Goal: Transaction & Acquisition: Purchase product/service

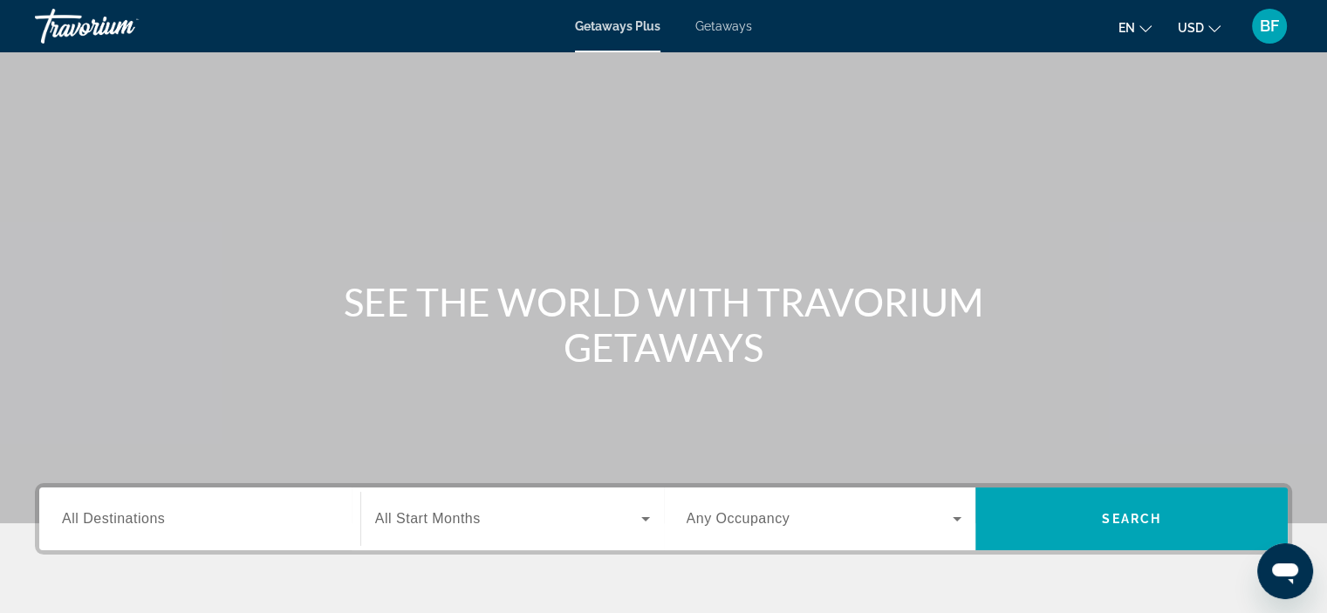
click at [173, 521] on input "Destination All Destinations" at bounding box center [200, 519] width 276 height 21
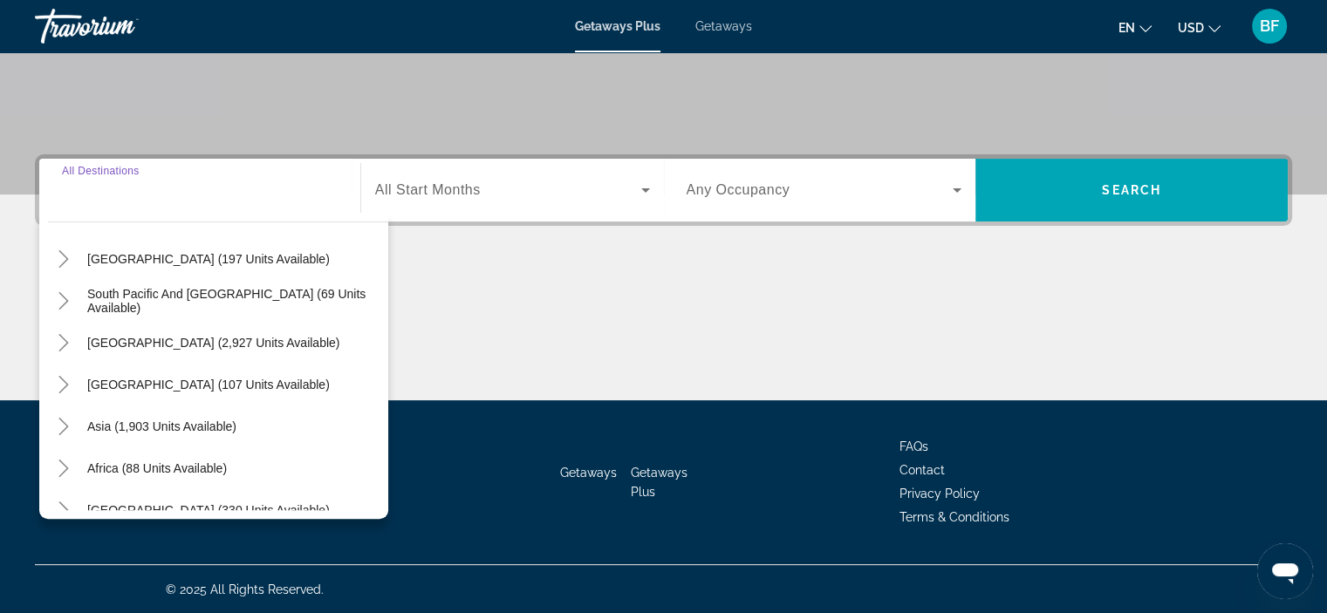
scroll to position [283, 0]
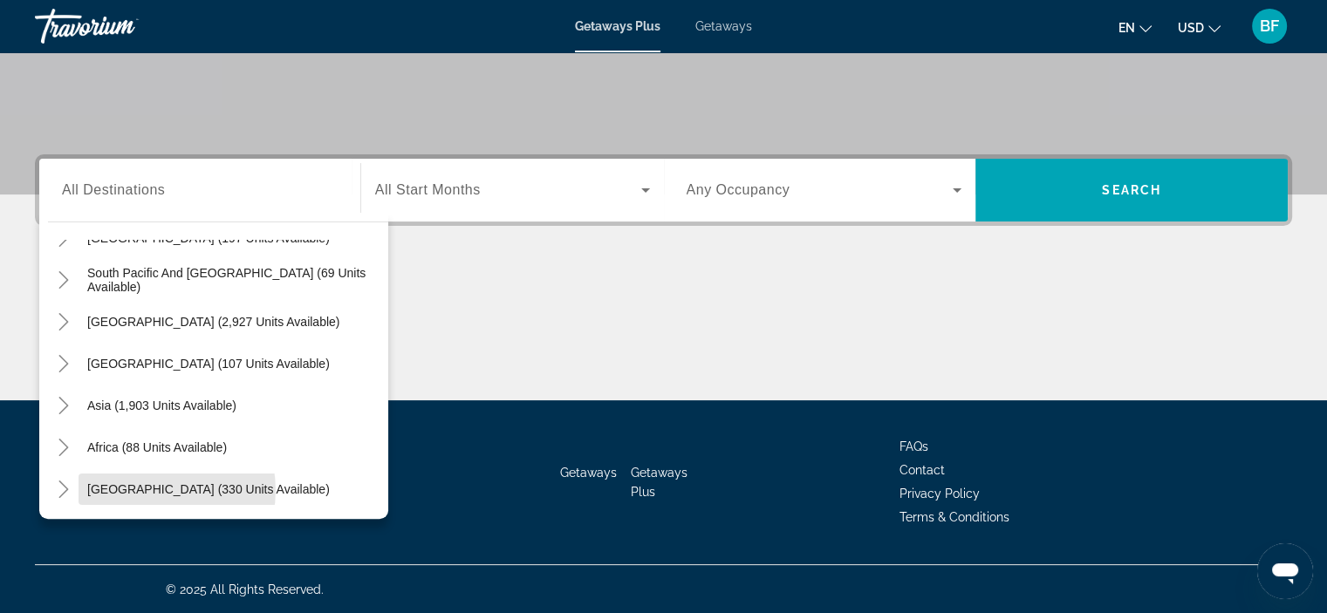
drag, startPoint x: 150, startPoint y: 489, endPoint x: 208, endPoint y: 488, distance: 58.4
click at [151, 488] on span "Middle East (330 units available)" at bounding box center [208, 489] width 242 height 14
type input "**********"
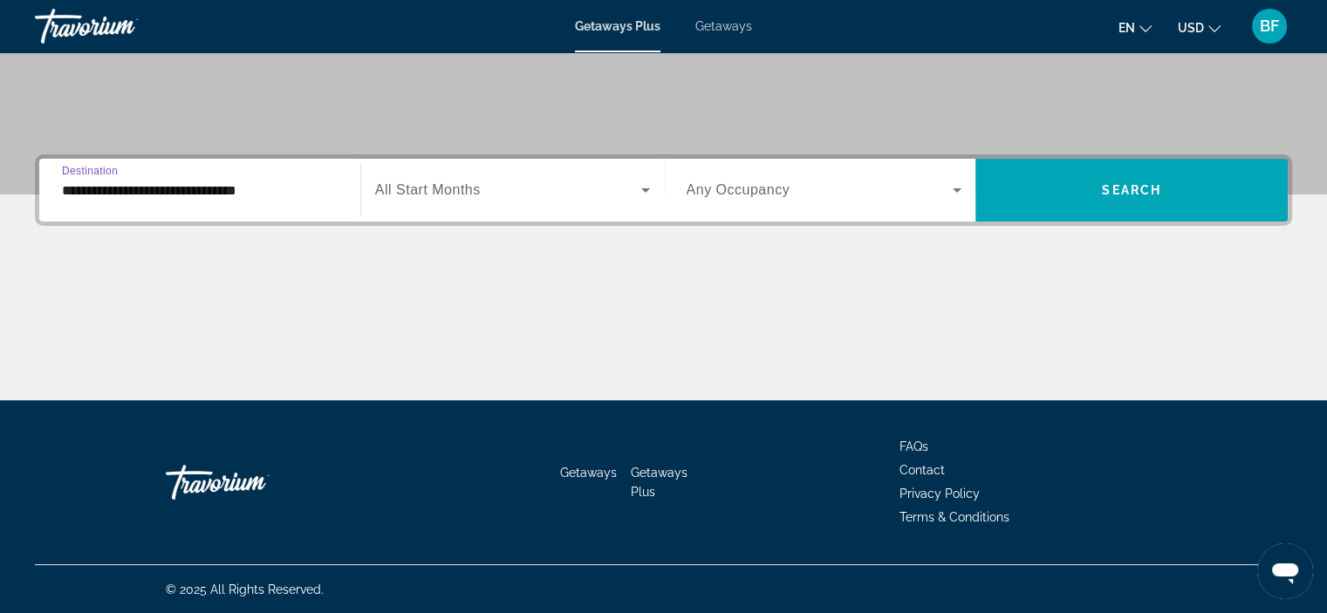
click at [642, 185] on icon "Search widget" at bounding box center [645, 190] width 21 height 21
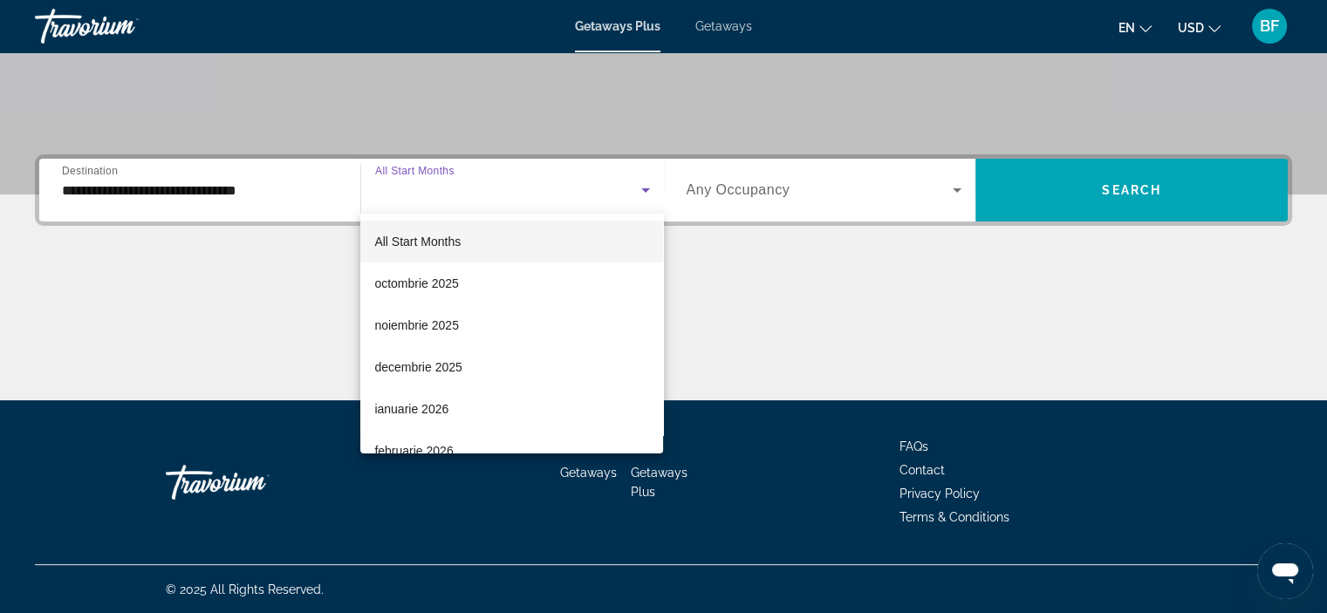
click at [402, 358] on span "decembrie 2025" at bounding box center [417, 367] width 87 height 21
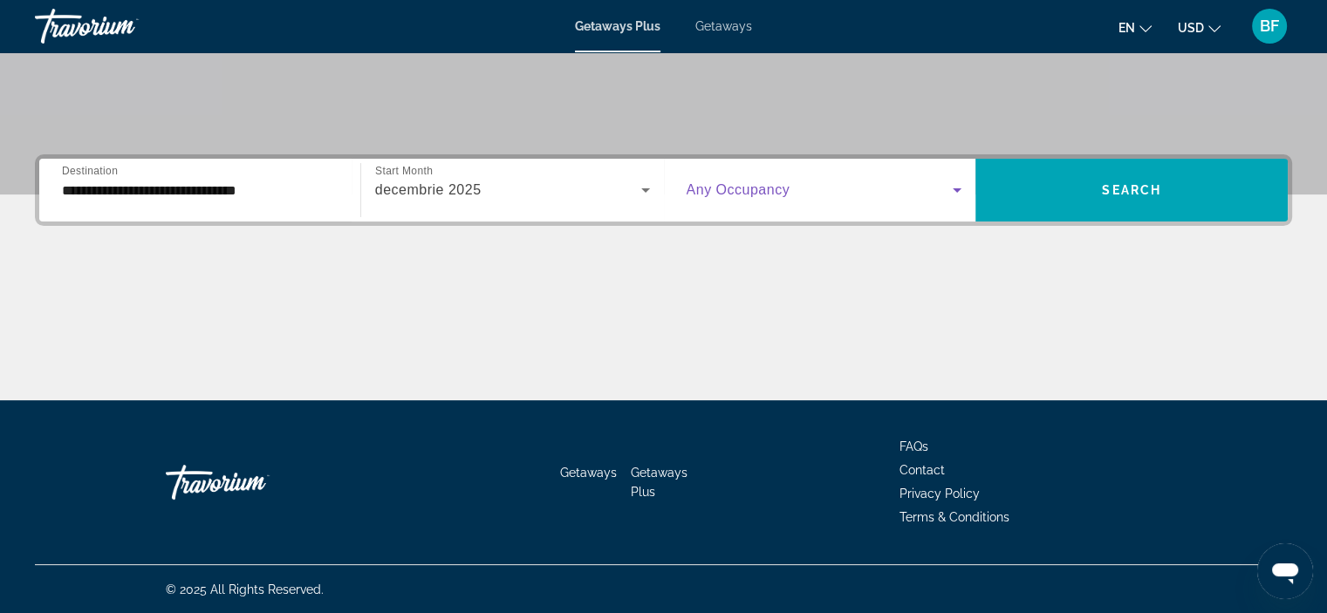
click at [952, 189] on icon "Search widget" at bounding box center [956, 190] width 21 height 21
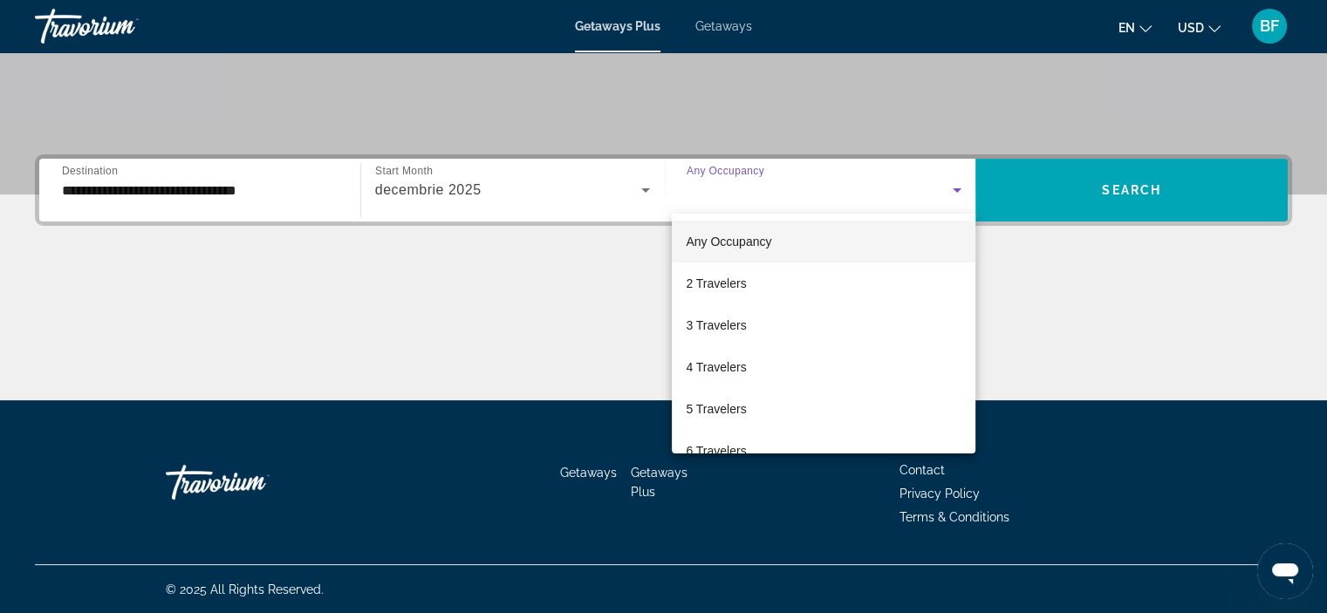
click at [725, 275] on span "2 Travelers" at bounding box center [716, 283] width 60 height 21
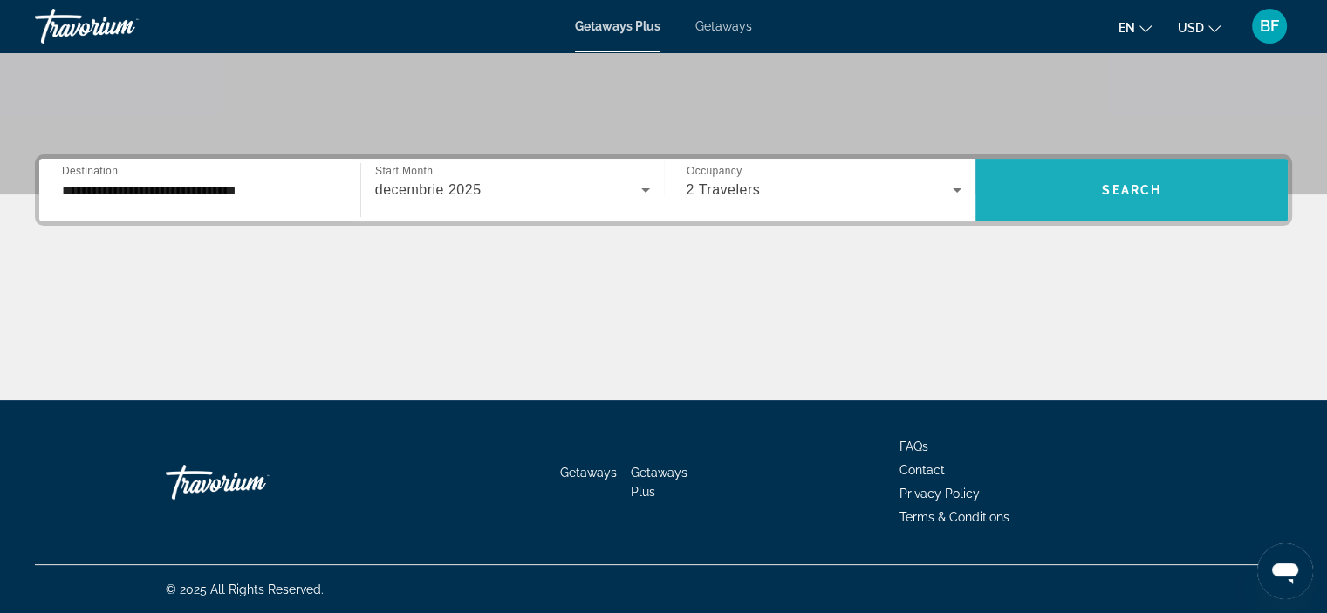
click at [1190, 182] on span "Search widget" at bounding box center [1131, 190] width 312 height 42
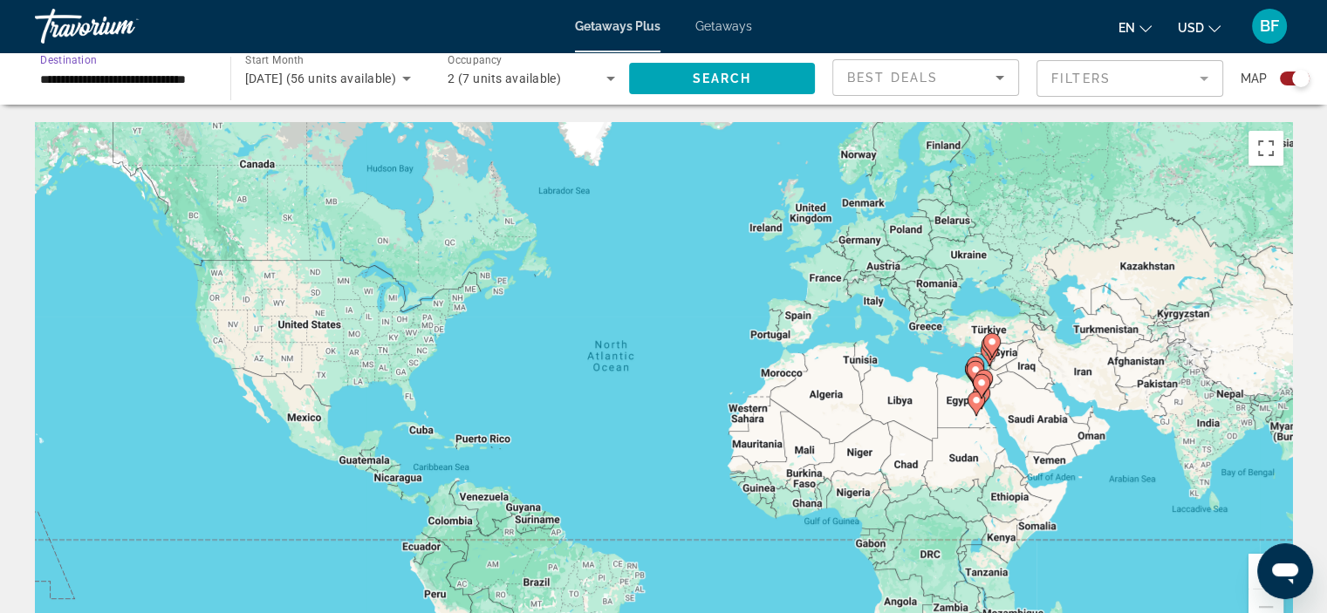
click at [155, 70] on input "**********" at bounding box center [123, 79] width 167 height 21
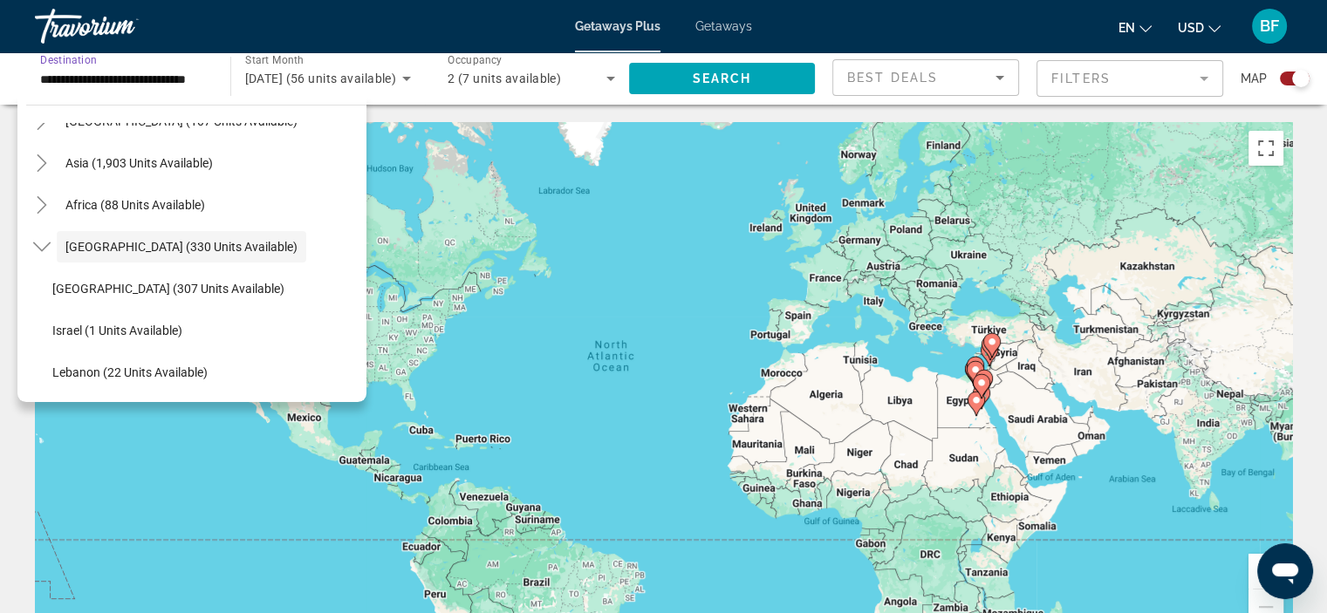
scroll to position [321, 0]
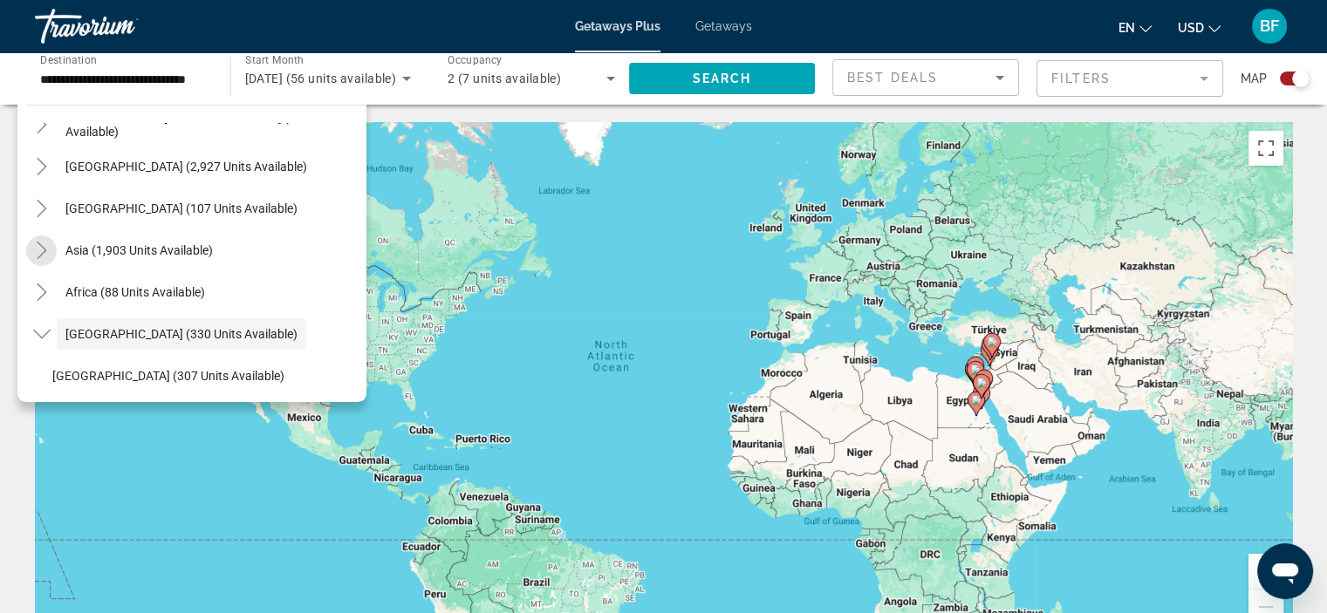
click at [35, 252] on icon "Toggle Asia (1,903 units available)" at bounding box center [41, 250] width 17 height 17
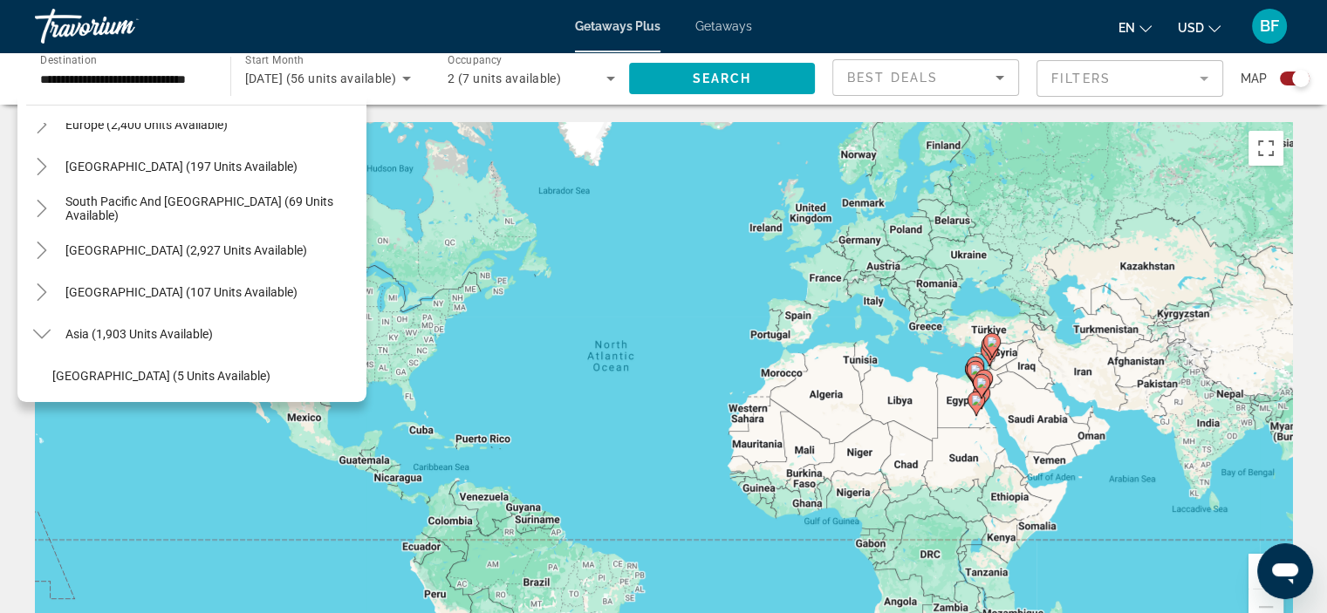
scroll to position [262, 0]
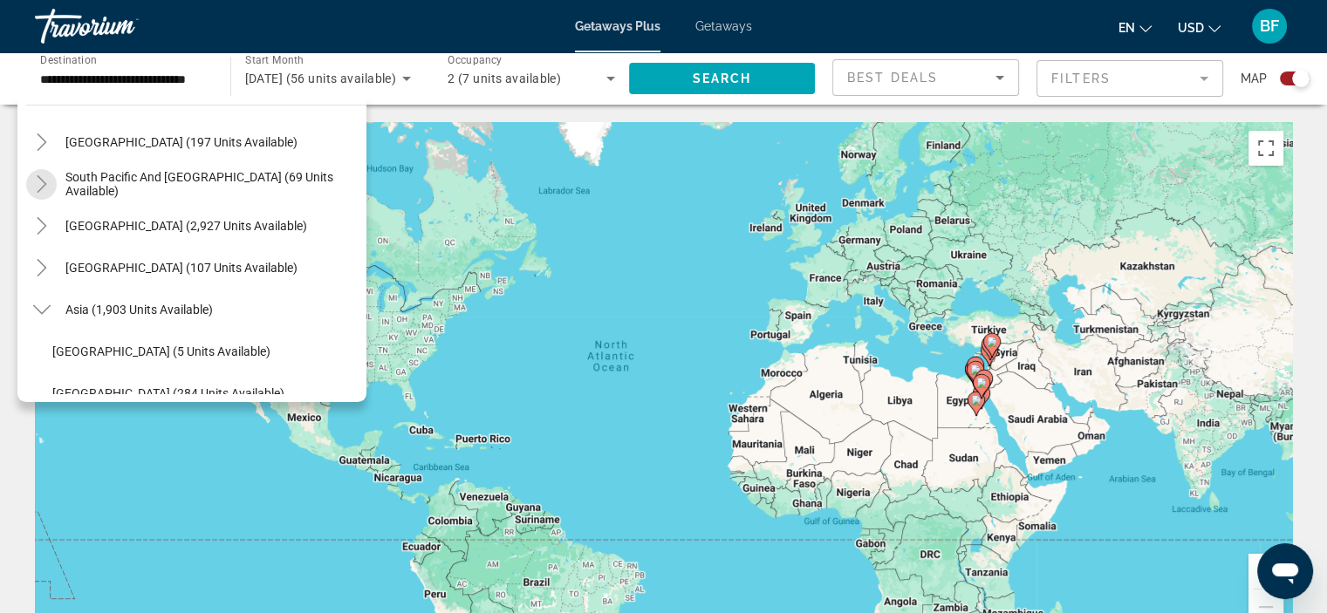
click at [37, 181] on icon "Toggle South Pacific and Oceania (69 units available)" at bounding box center [41, 183] width 17 height 17
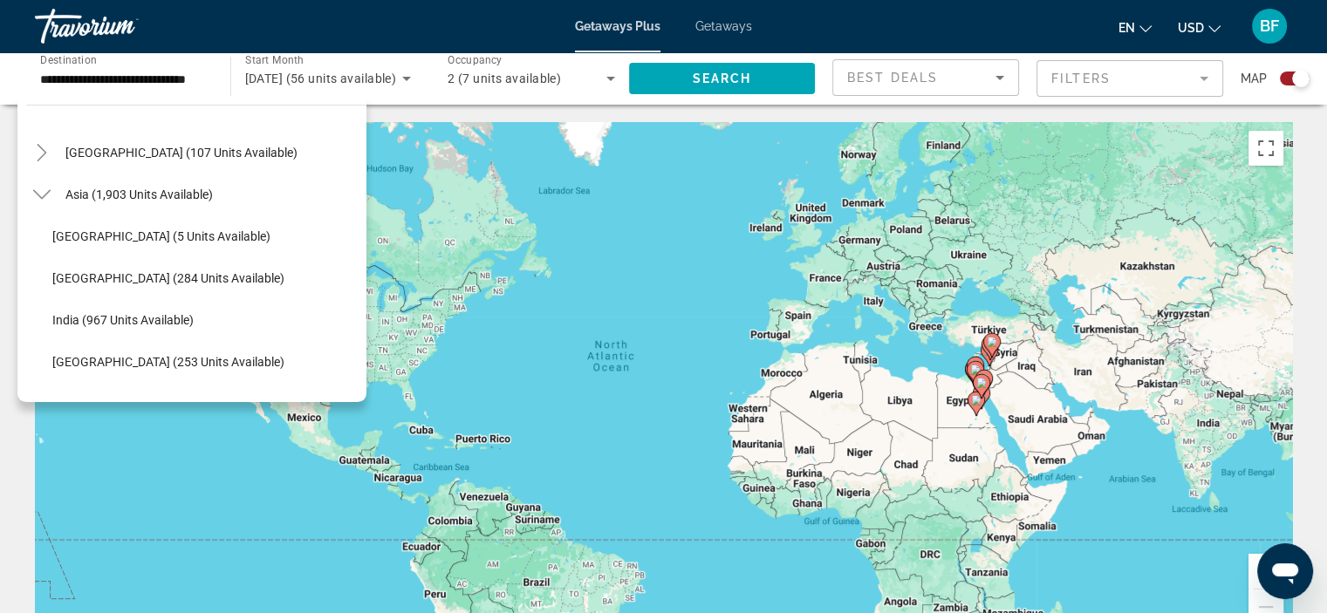
scroll to position [523, 0]
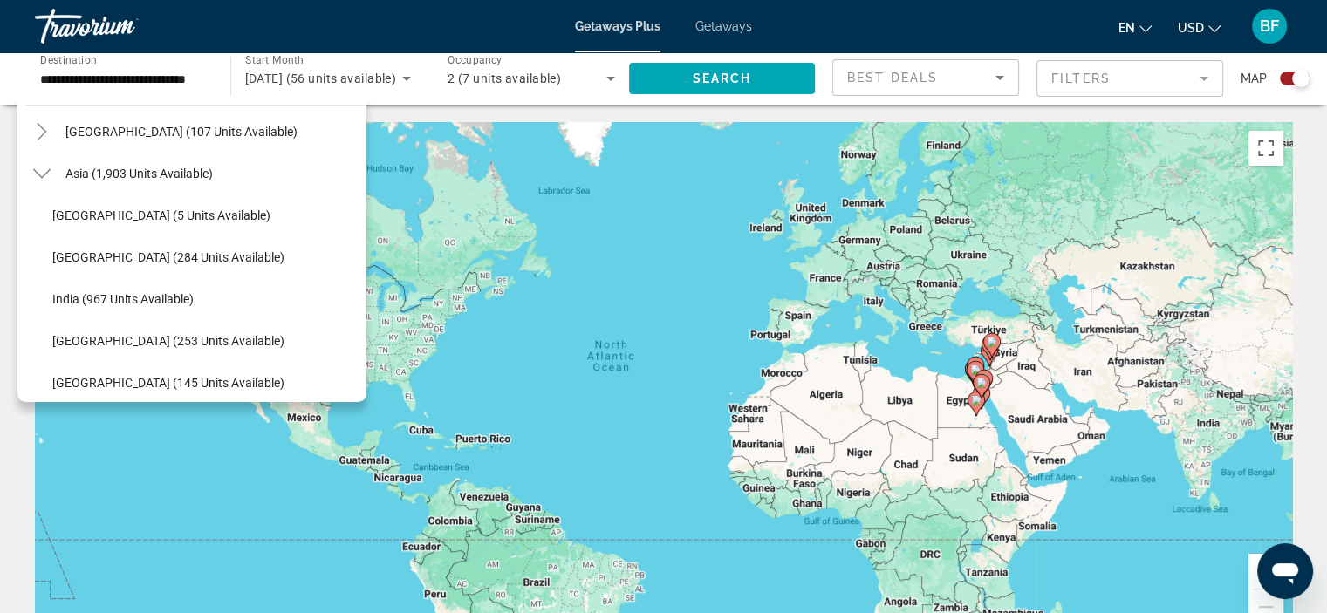
click at [470, 17] on div "Getaways Plus Getaways en English Español Français Italiano Português русский U…" at bounding box center [663, 25] width 1327 height 45
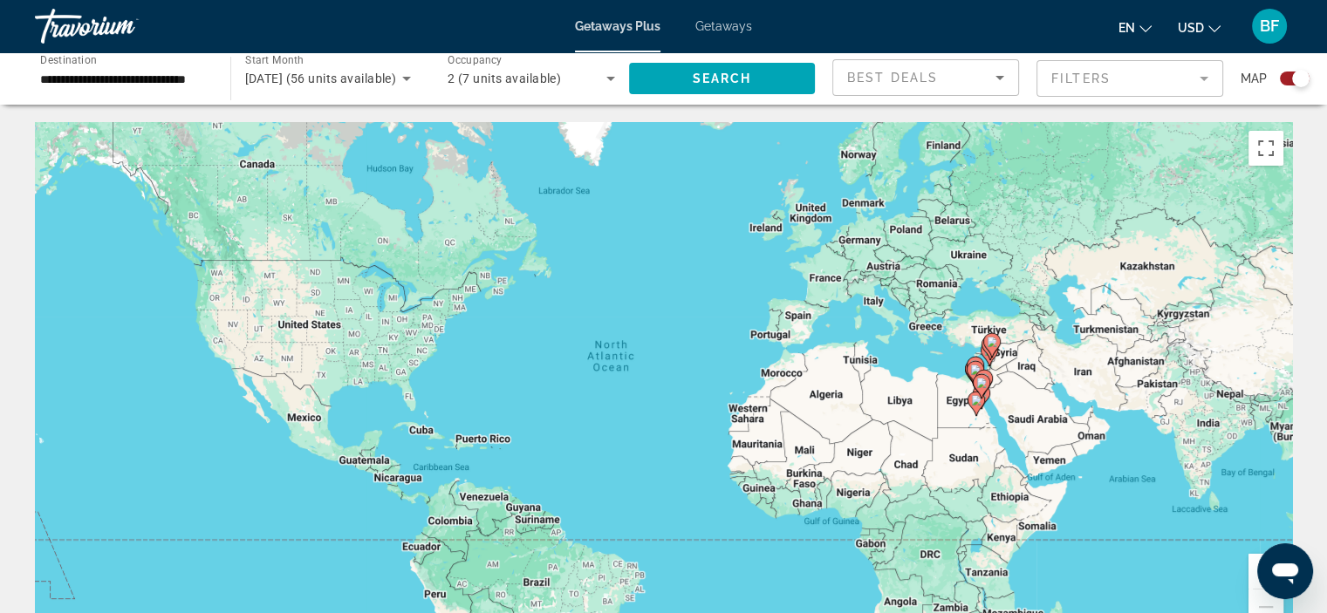
click at [722, 21] on span "Getaways" at bounding box center [723, 26] width 57 height 14
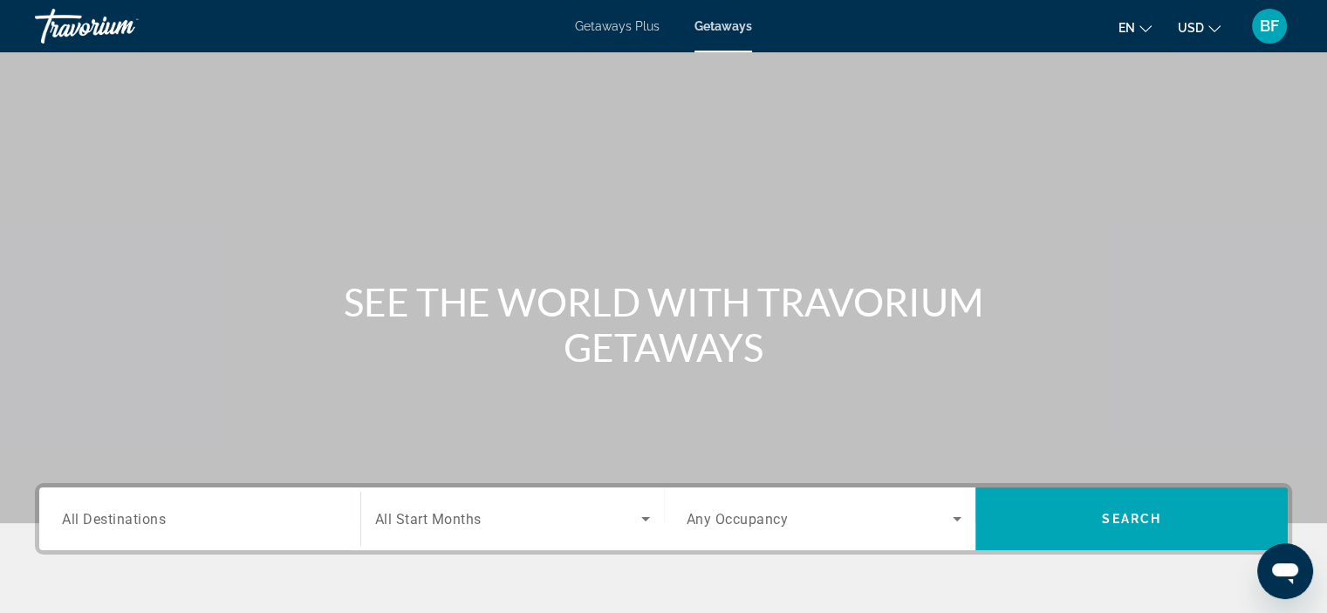
click at [171, 511] on input "Destination All Destinations" at bounding box center [200, 519] width 276 height 21
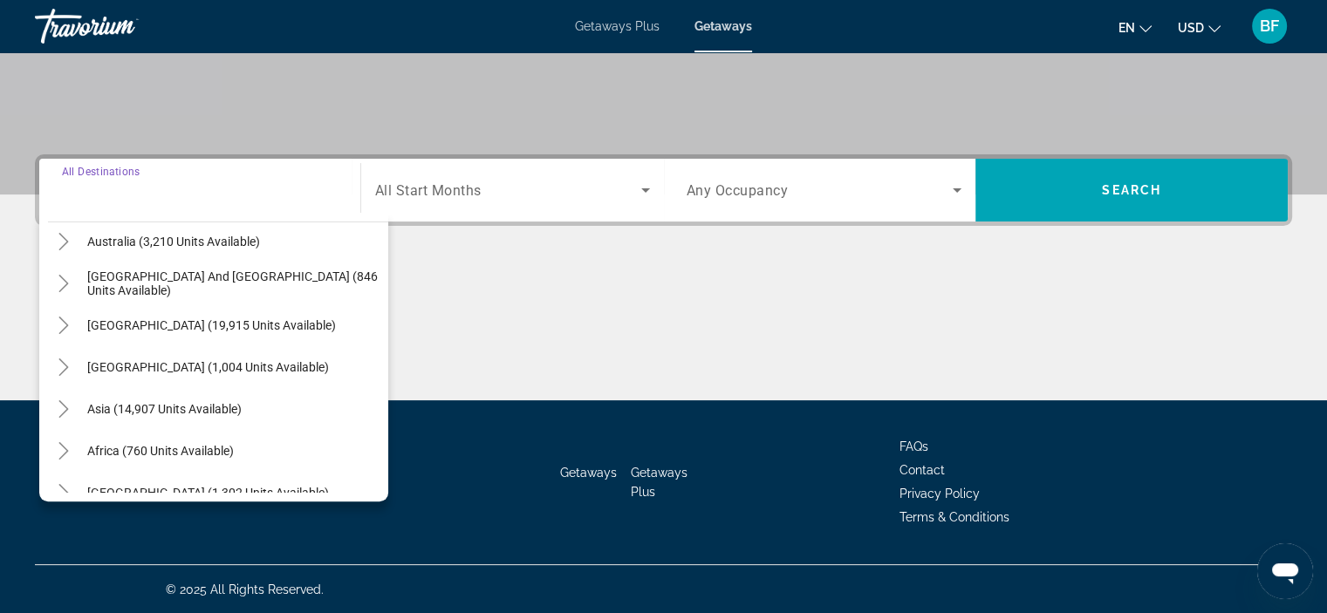
scroll to position [283, 0]
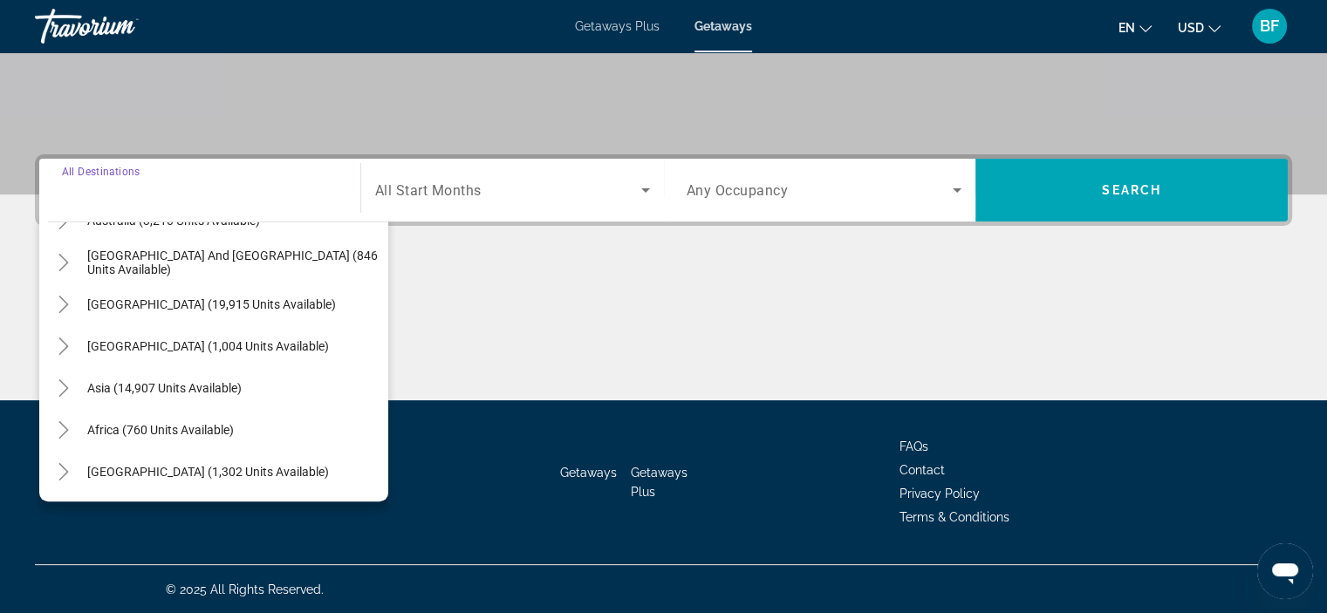
click at [70, 470] on icon "Toggle Middle East (1,302 units available)" at bounding box center [63, 471] width 17 height 17
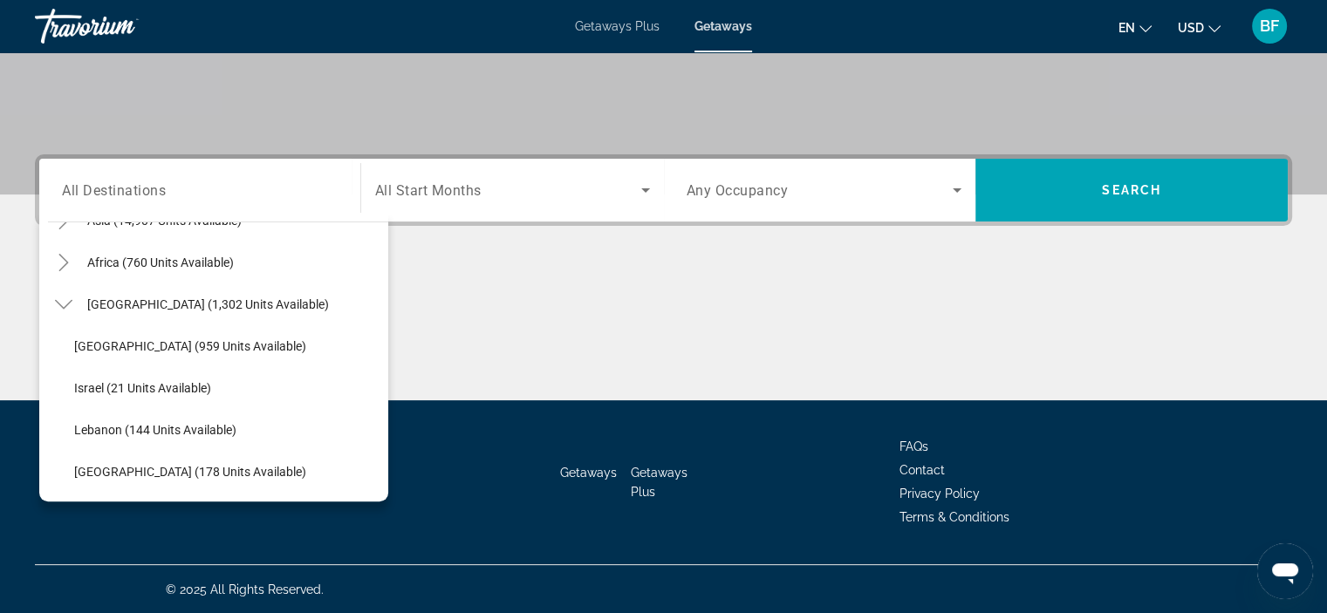
click at [155, 465] on span "United Arab Emirates (178 units available)" at bounding box center [190, 472] width 232 height 14
type input "**********"
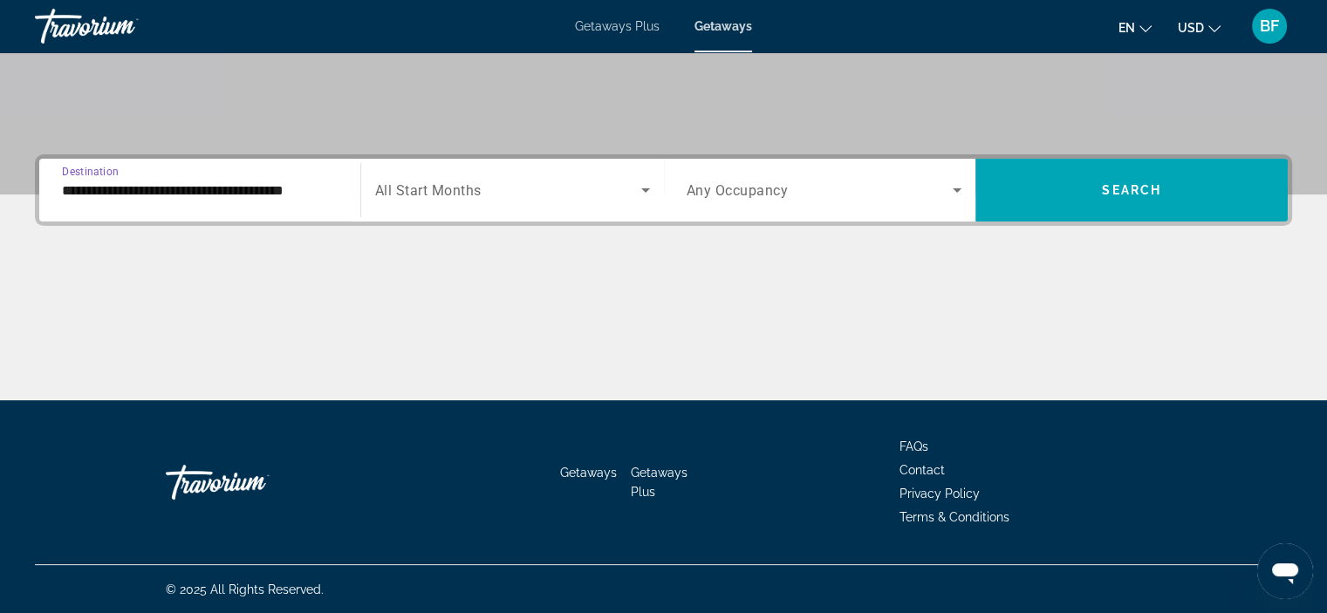
click at [536, 187] on span "Search widget" at bounding box center [508, 190] width 266 height 21
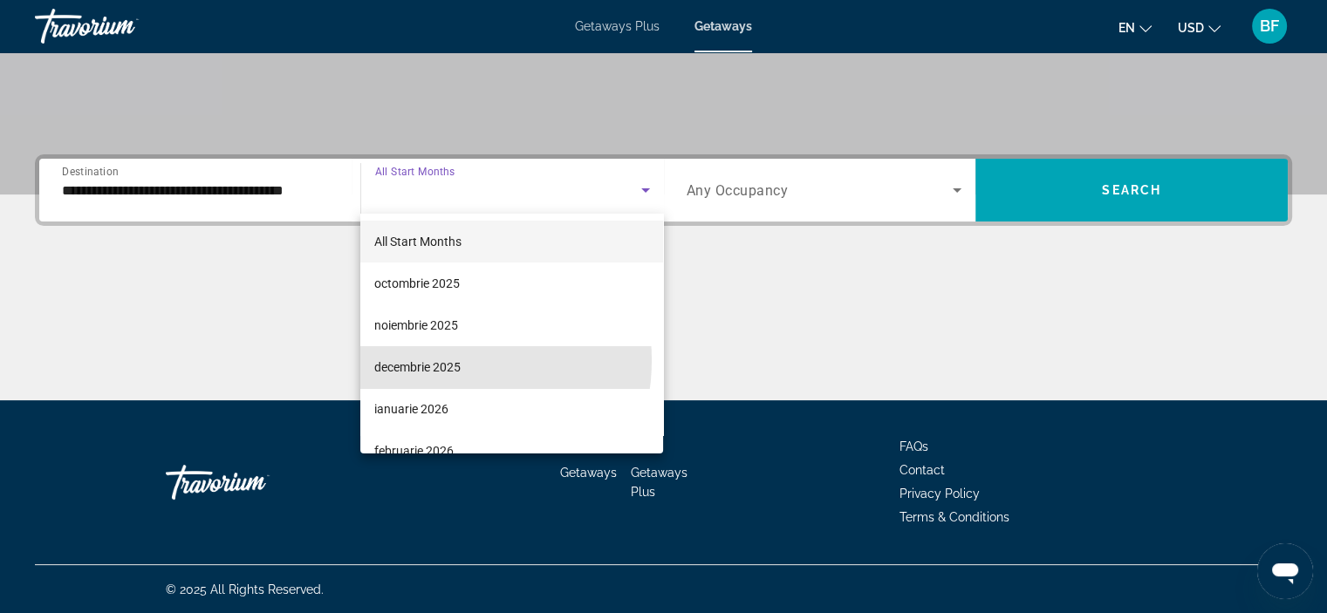
click at [432, 360] on span "decembrie 2025" at bounding box center [417, 367] width 86 height 21
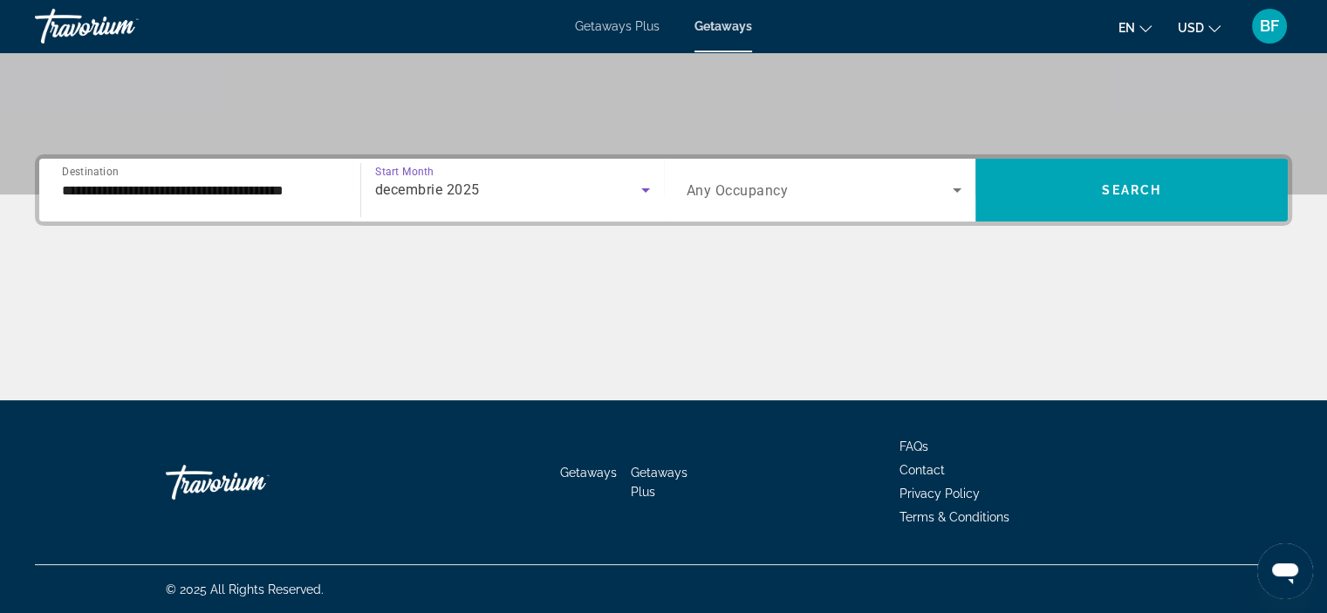
click at [809, 191] on span "Search widget" at bounding box center [819, 190] width 267 height 21
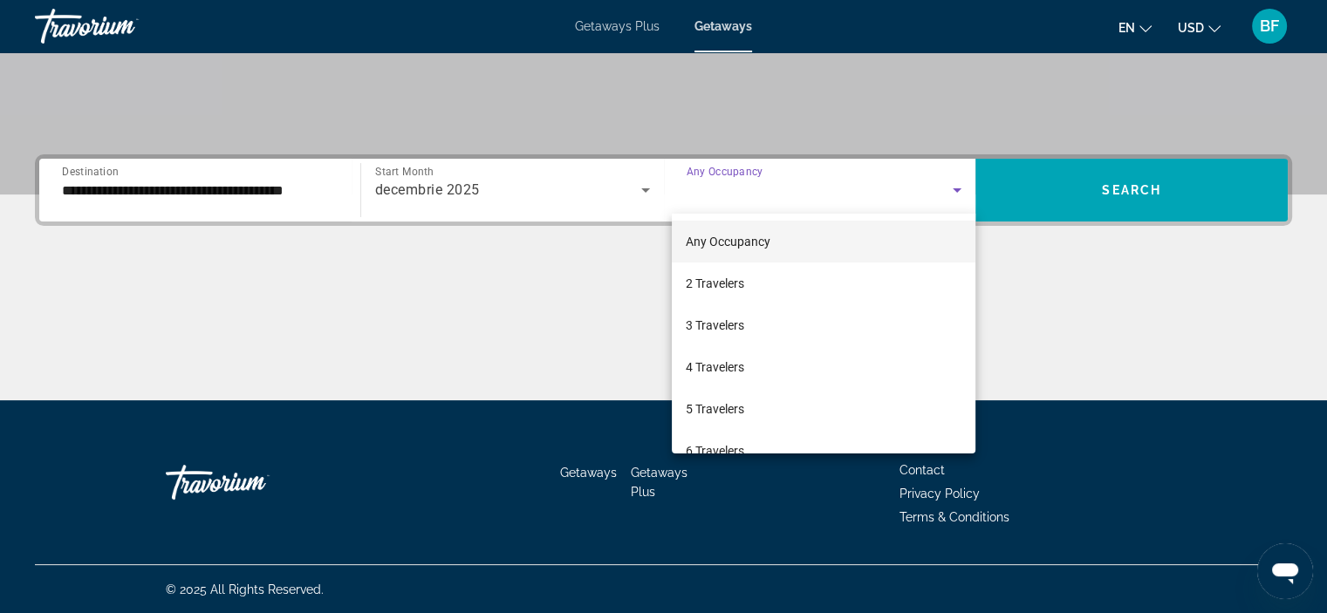
click at [738, 278] on span "2 Travelers" at bounding box center [715, 283] width 58 height 21
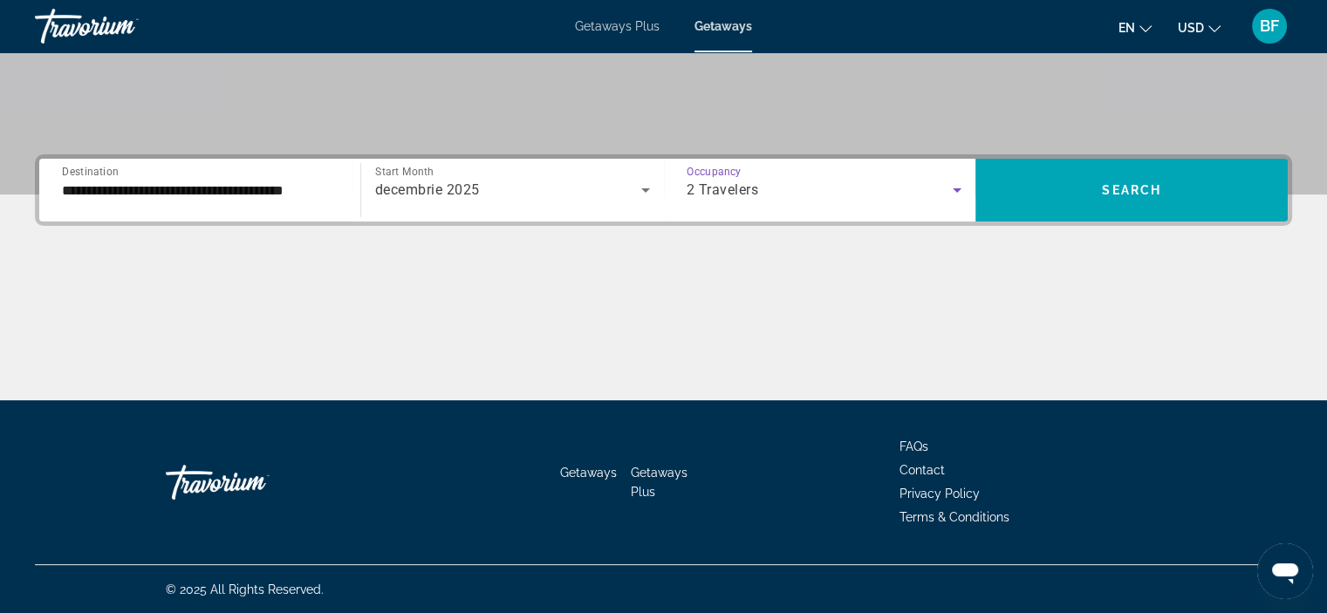
click at [1099, 181] on span "Search widget" at bounding box center [1131, 190] width 312 height 42
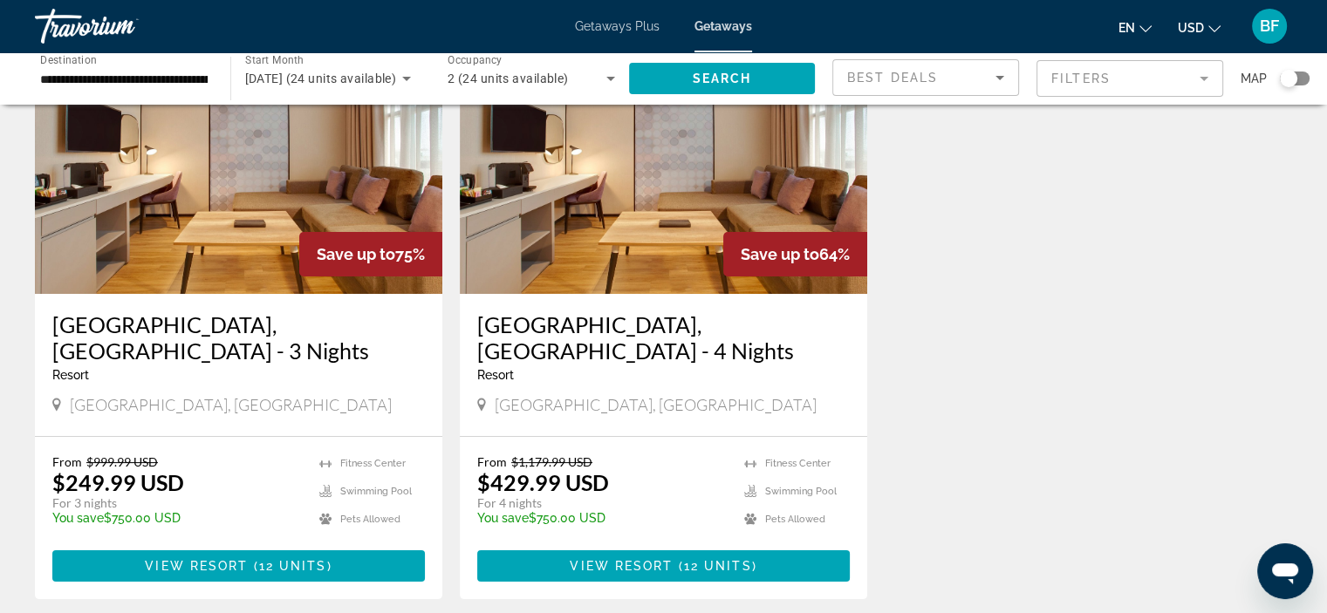
scroll to position [174, 0]
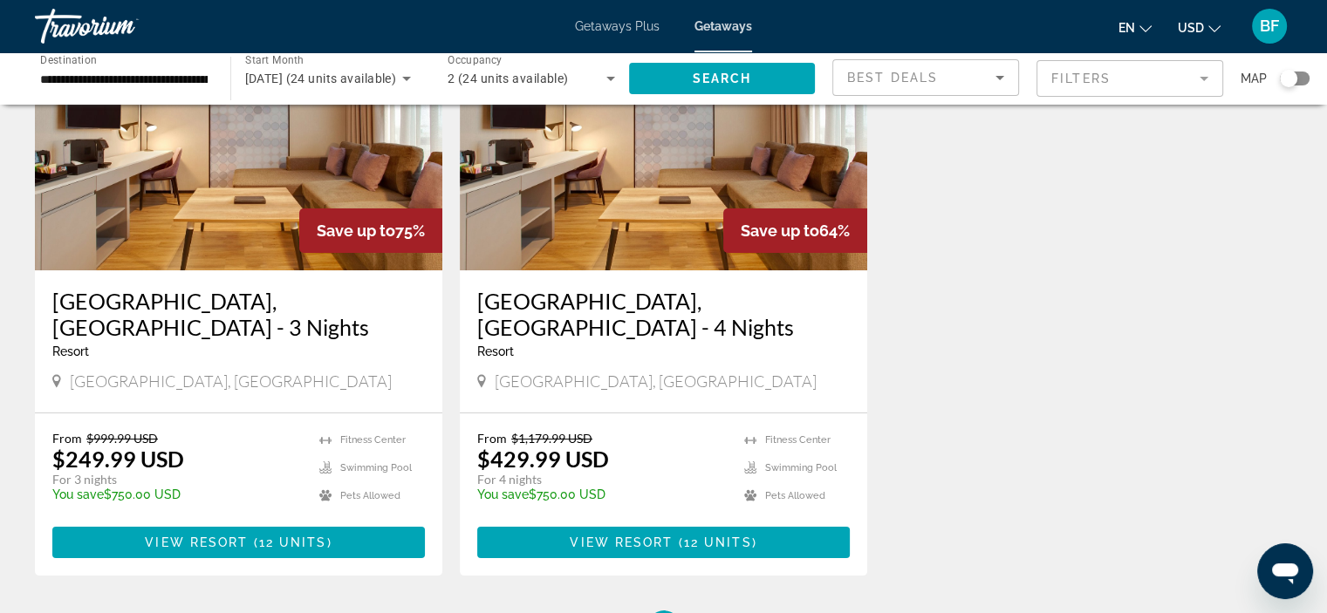
click at [631, 536] on span "View Resort" at bounding box center [621, 543] width 103 height 14
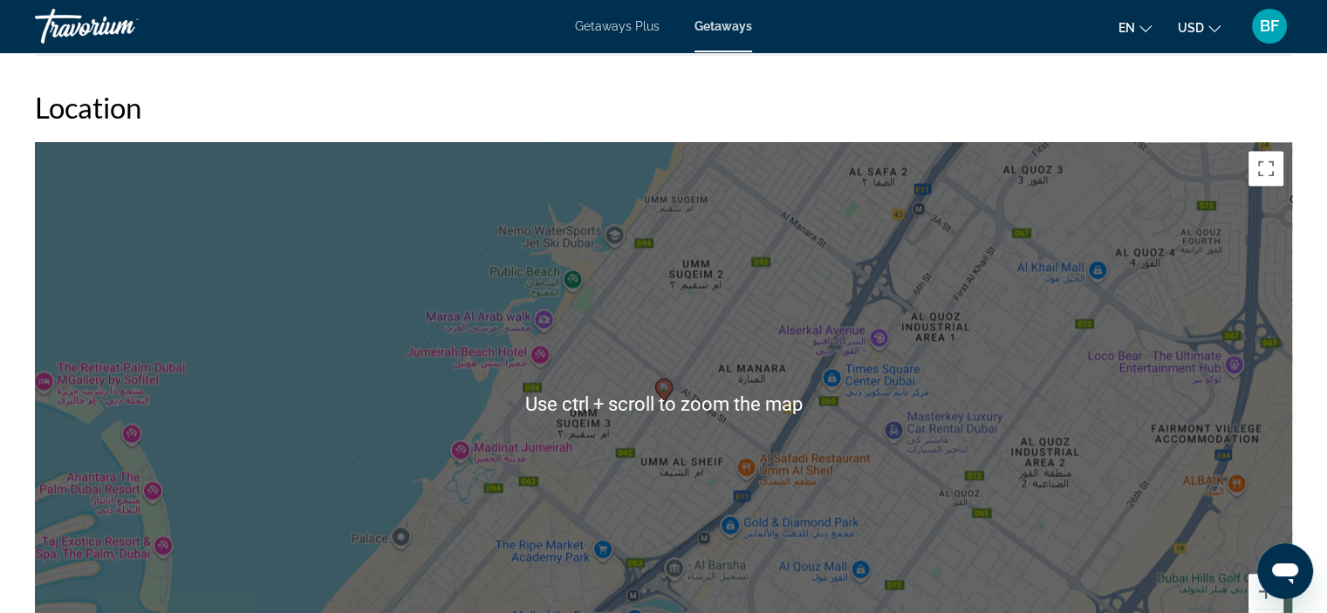
scroll to position [2529, 0]
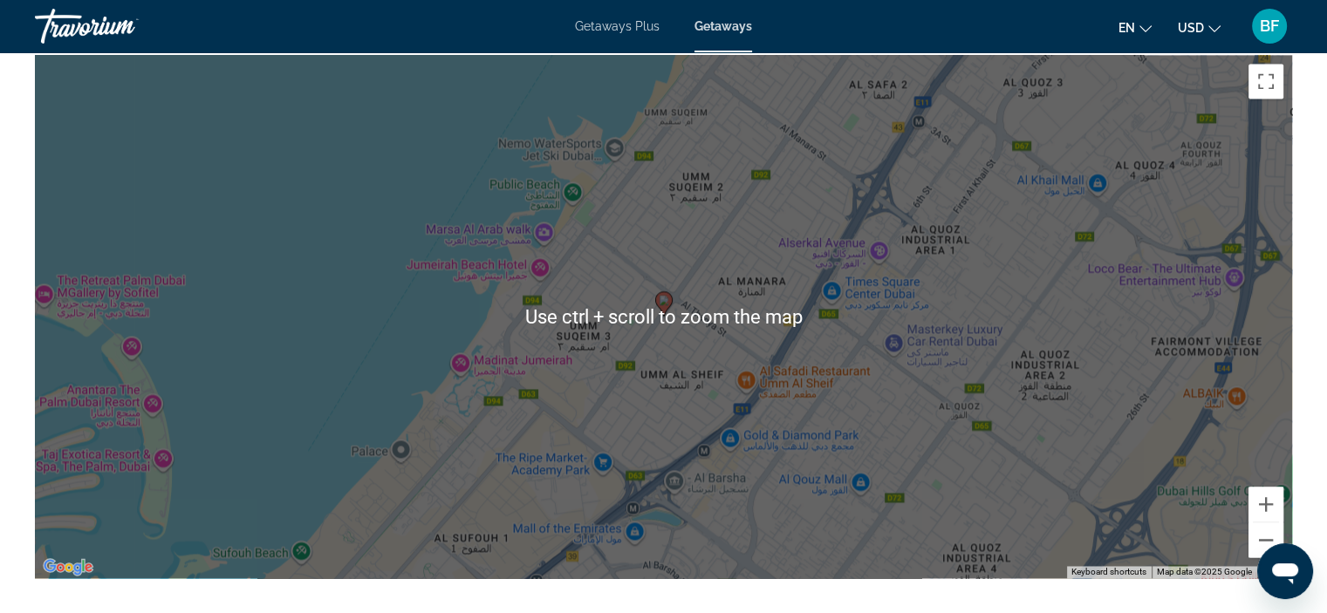
click at [836, 279] on div "To activate drag with keyboard, press Alt + Enter. Once in keyboard drag state,…" at bounding box center [663, 316] width 1257 height 523
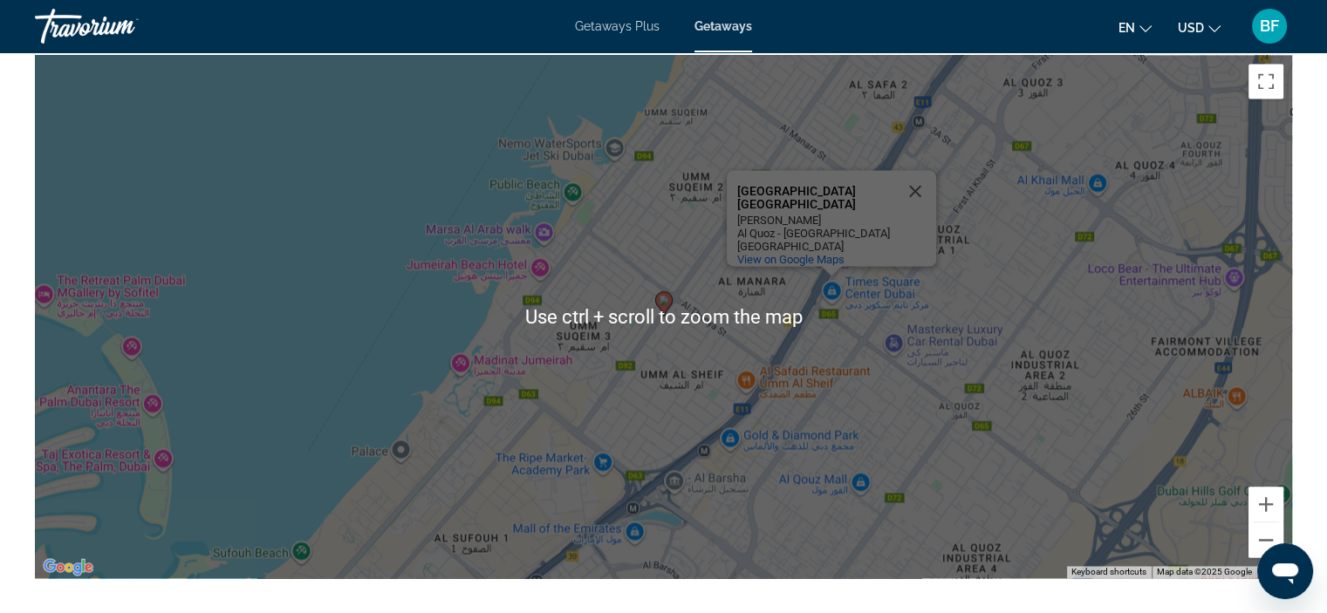
click at [317, 270] on div "To activate drag with keyboard, press Alt + Enter. Once in keyboard drag state,…" at bounding box center [663, 316] width 1257 height 523
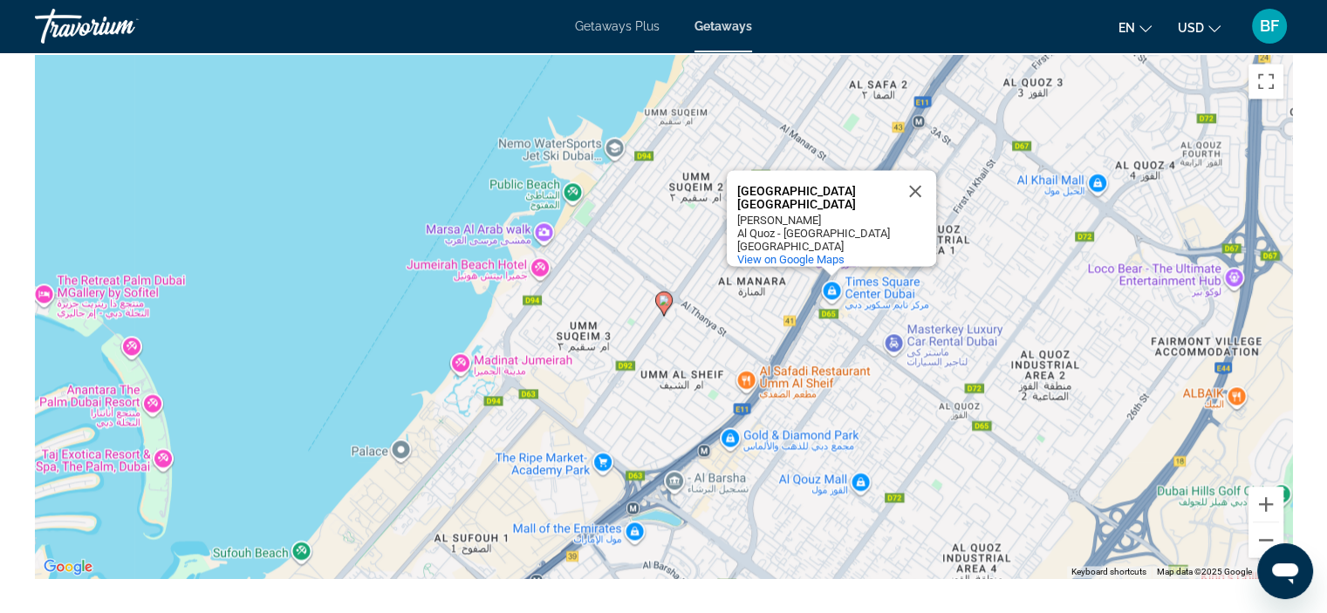
click at [918, 170] on button "Close" at bounding box center [915, 191] width 42 height 42
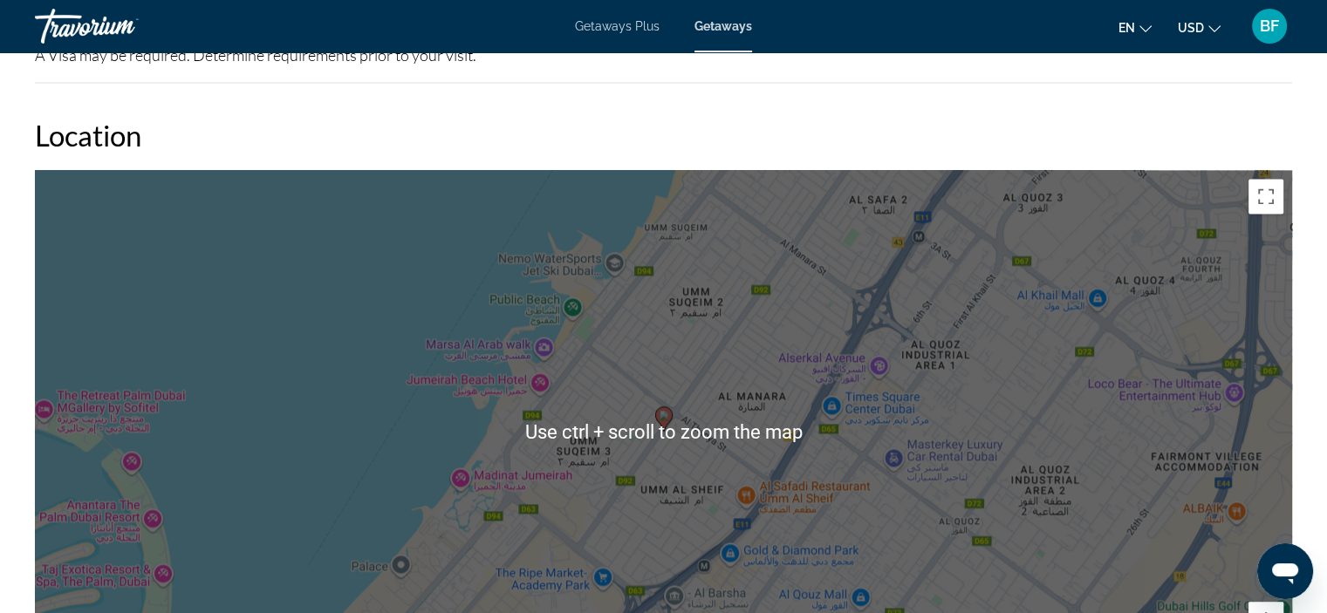
scroll to position [2279, 0]
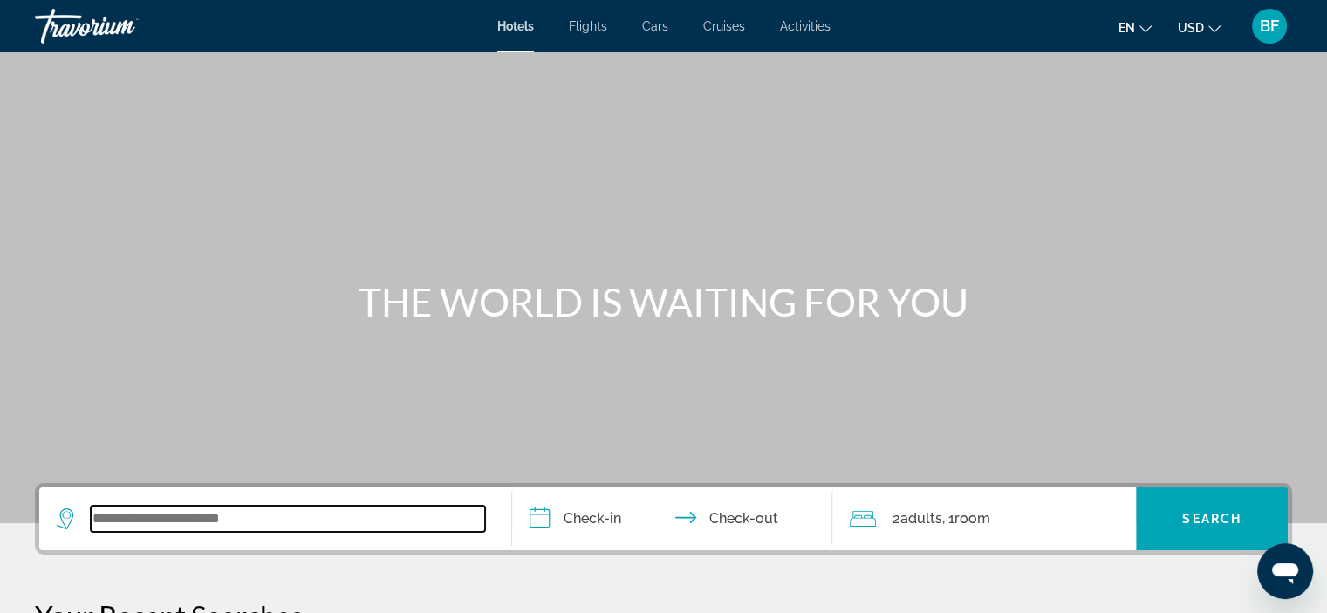
click at [207, 517] on input "Search widget" at bounding box center [288, 519] width 394 height 26
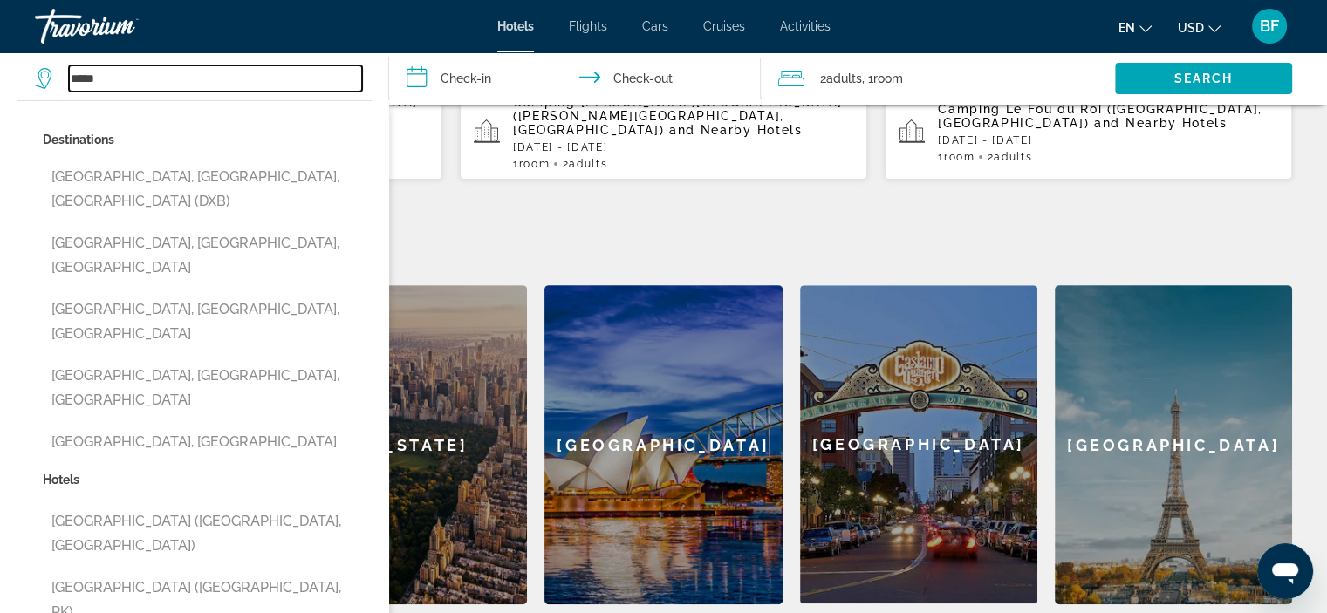
scroll to position [538, 0]
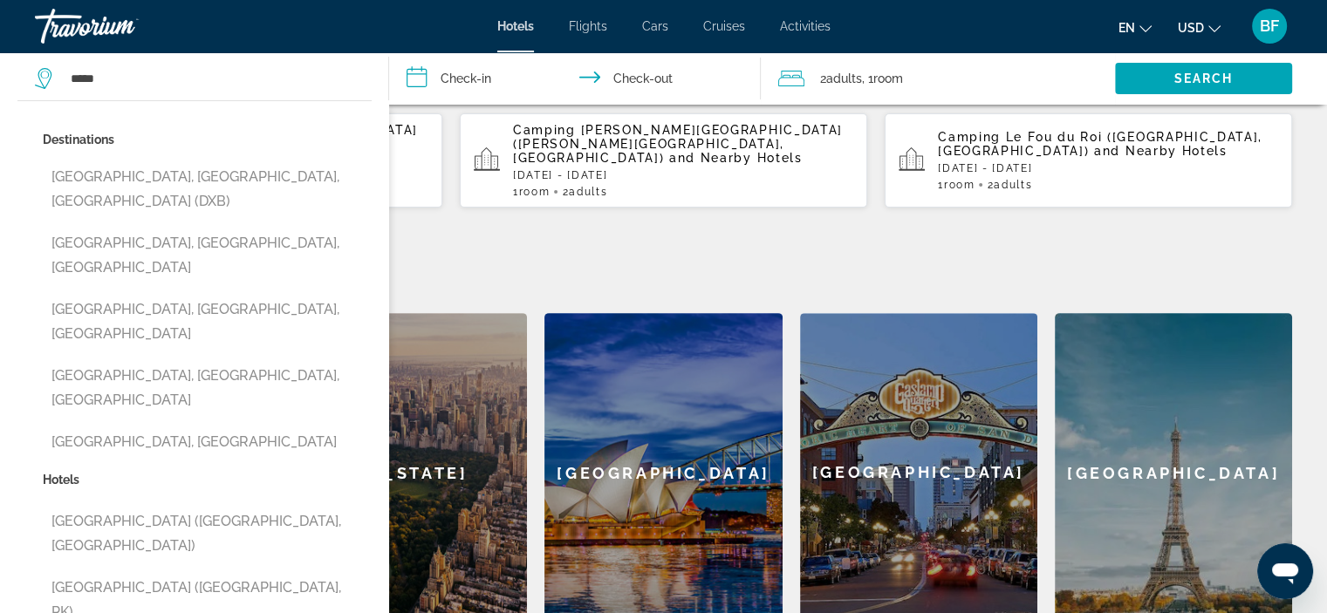
click at [256, 177] on button "[GEOGRAPHIC_DATA], [GEOGRAPHIC_DATA], [GEOGRAPHIC_DATA] (DXB)" at bounding box center [207, 189] width 329 height 58
type input "**********"
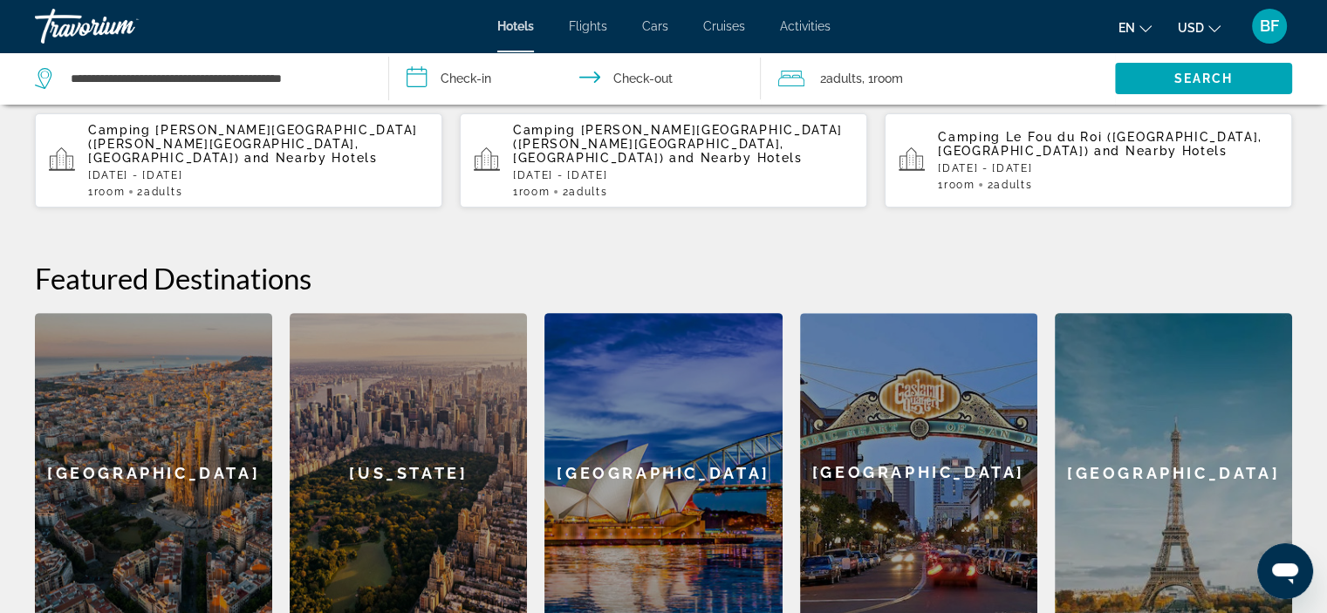
click at [473, 85] on input "**********" at bounding box center [578, 81] width 379 height 58
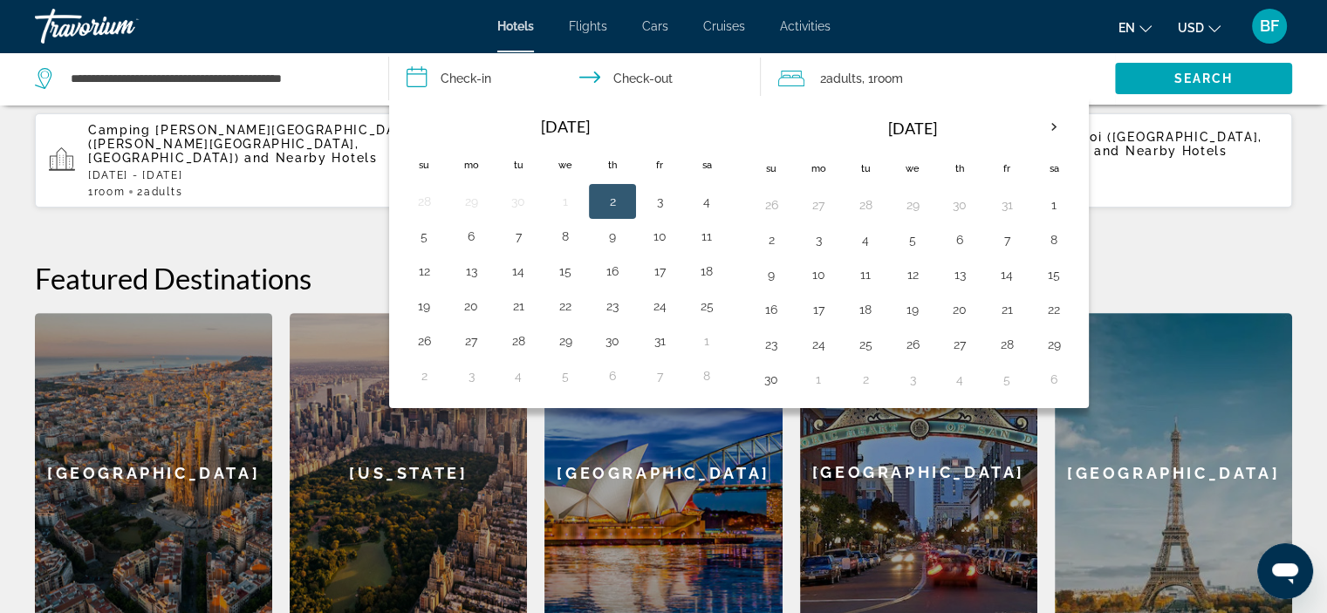
click at [1043, 119] on th "Next month" at bounding box center [1053, 127] width 47 height 38
click at [515, 237] on button "9" at bounding box center [518, 240] width 28 height 24
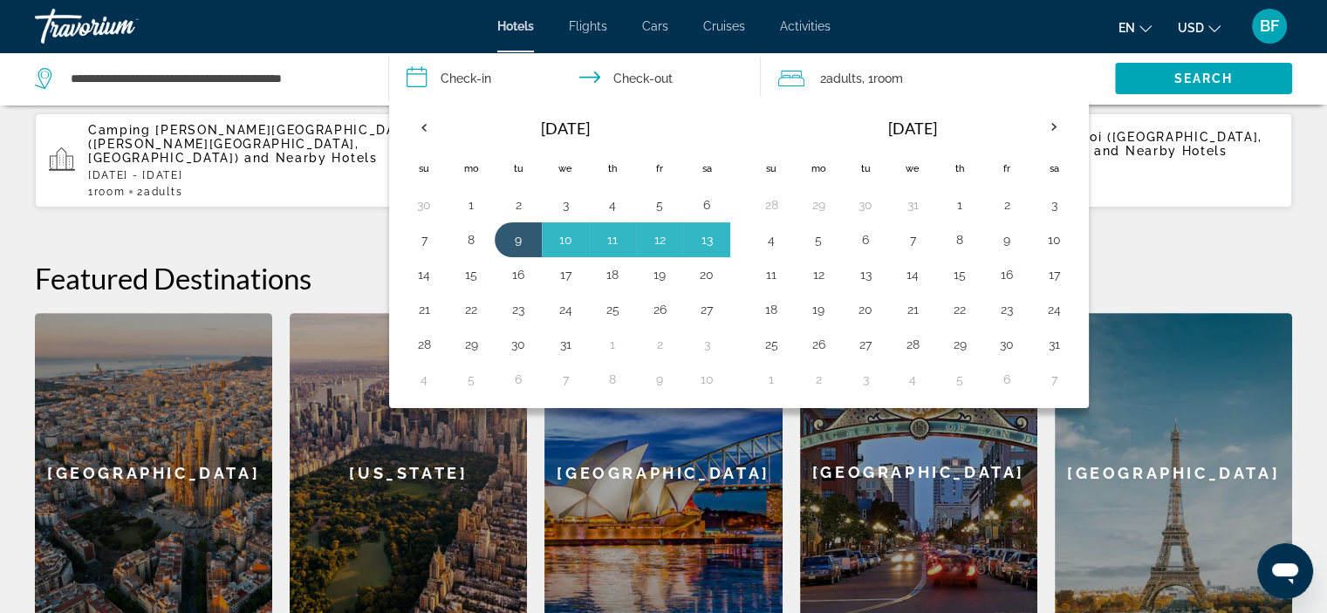
click at [415, 271] on button "14" at bounding box center [424, 275] width 28 height 24
type input "**********"
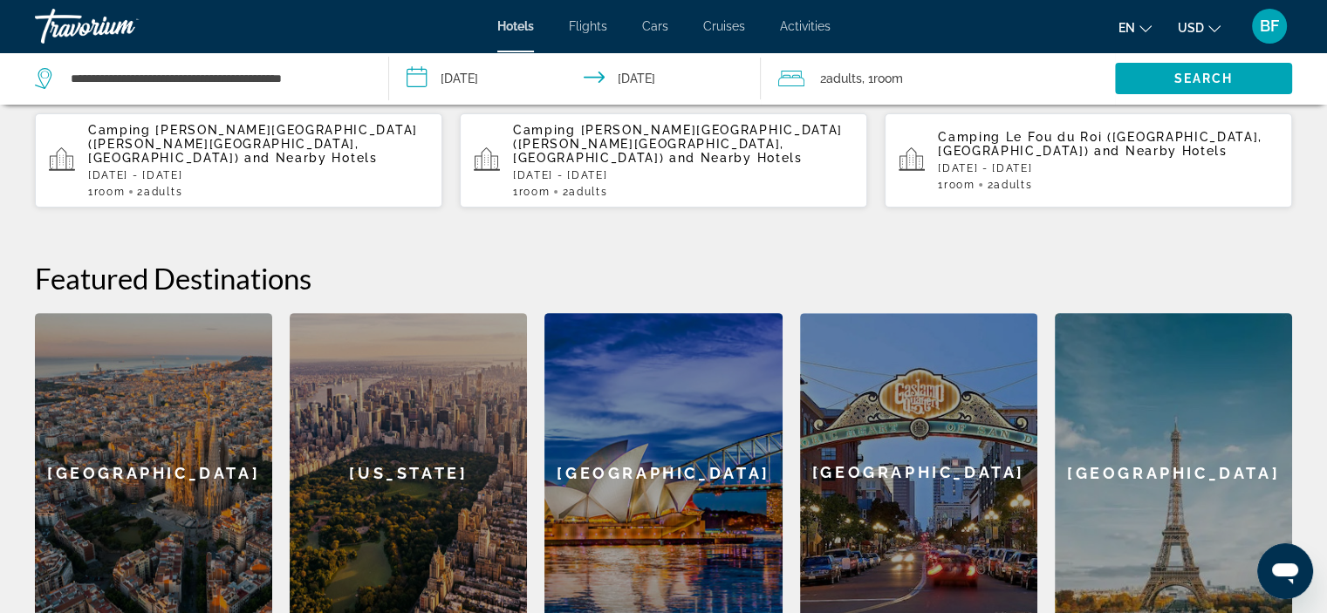
click at [1224, 79] on span "Search" at bounding box center [1203, 79] width 59 height 14
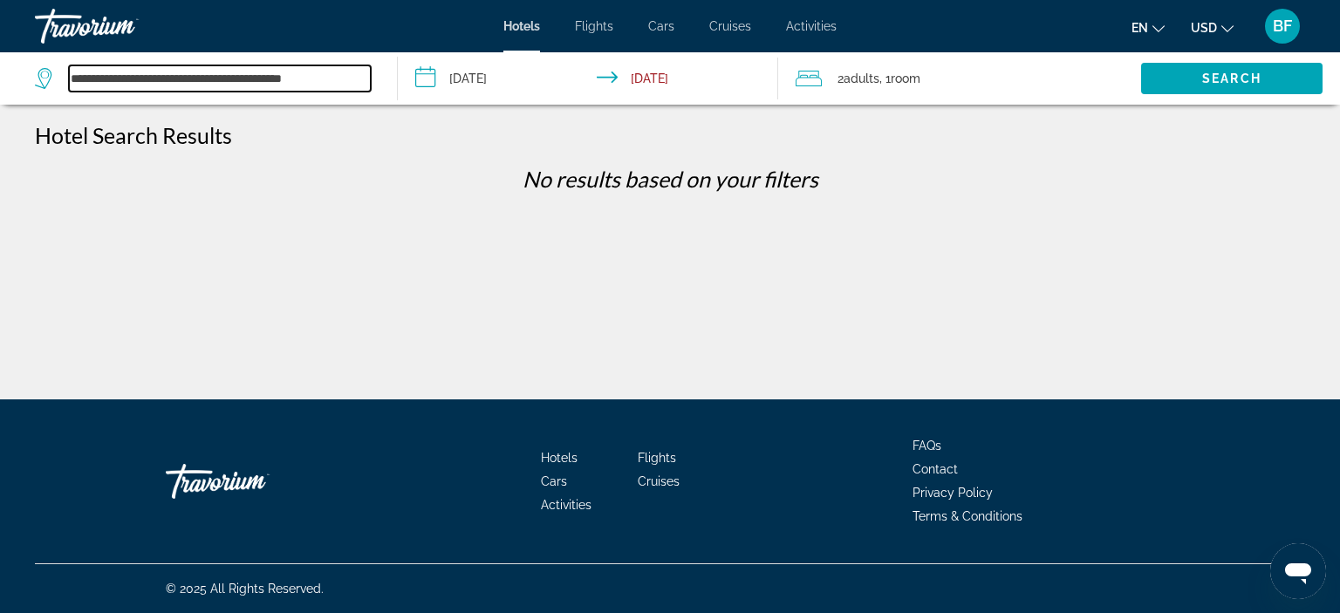
click at [332, 72] on input "**********" at bounding box center [220, 78] width 302 height 26
drag, startPoint x: 359, startPoint y: 75, endPoint x: 26, endPoint y: 87, distance: 333.4
click at [26, 87] on app-destination-search "**********" at bounding box center [199, 78] width 398 height 52
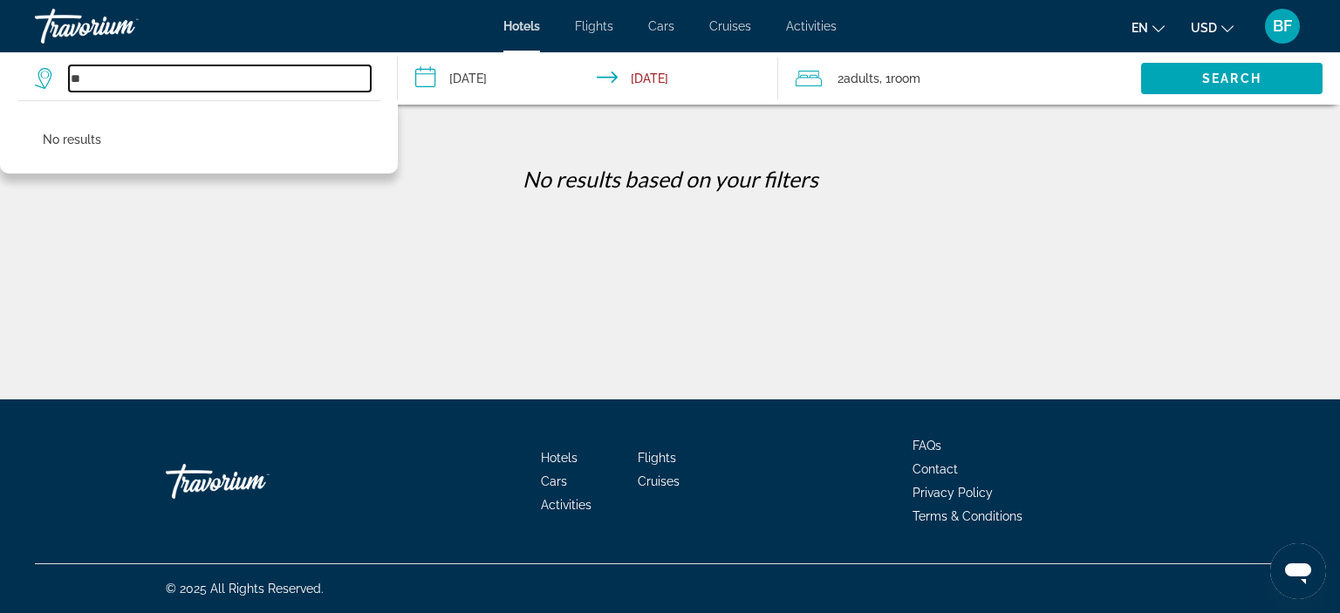
type input "*"
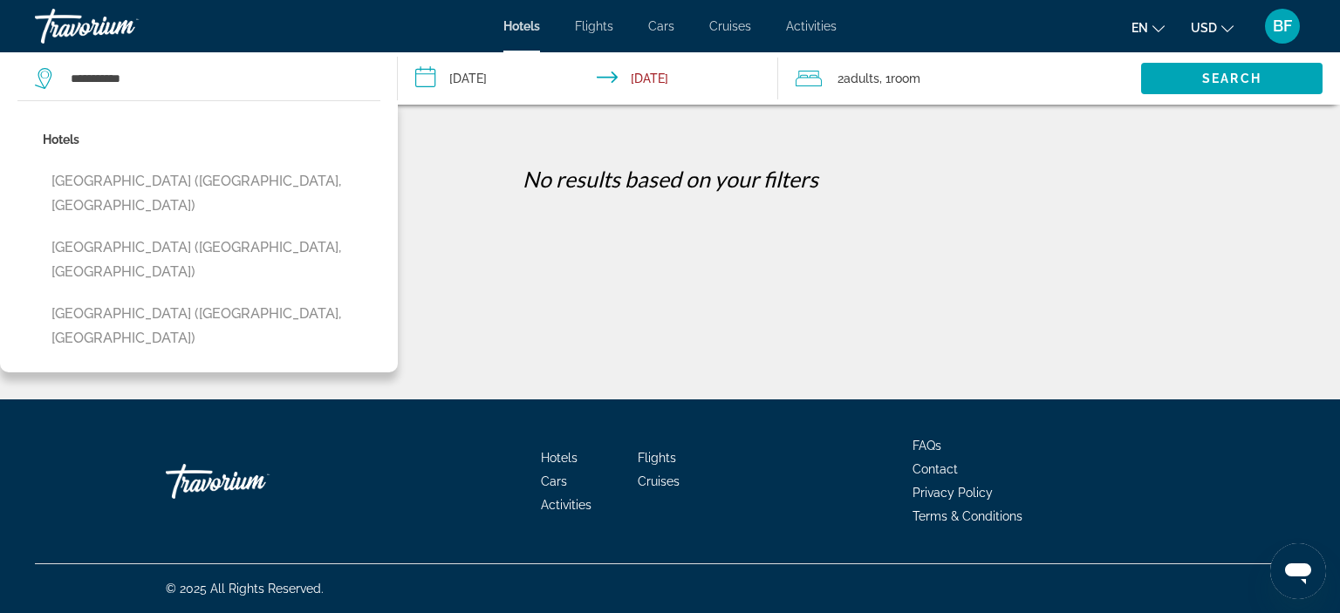
click at [137, 177] on button "[GEOGRAPHIC_DATA] ([GEOGRAPHIC_DATA], [GEOGRAPHIC_DATA])" at bounding box center [212, 194] width 338 height 58
type input "**********"
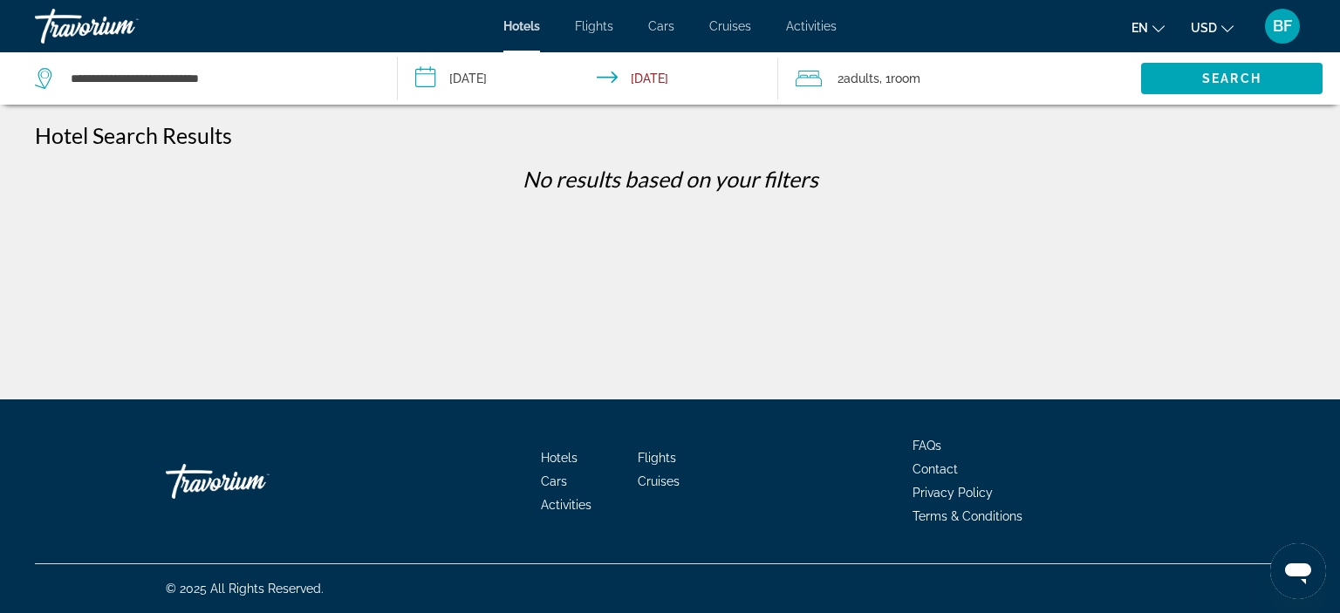
click at [1215, 77] on span "Search" at bounding box center [1231, 79] width 59 height 14
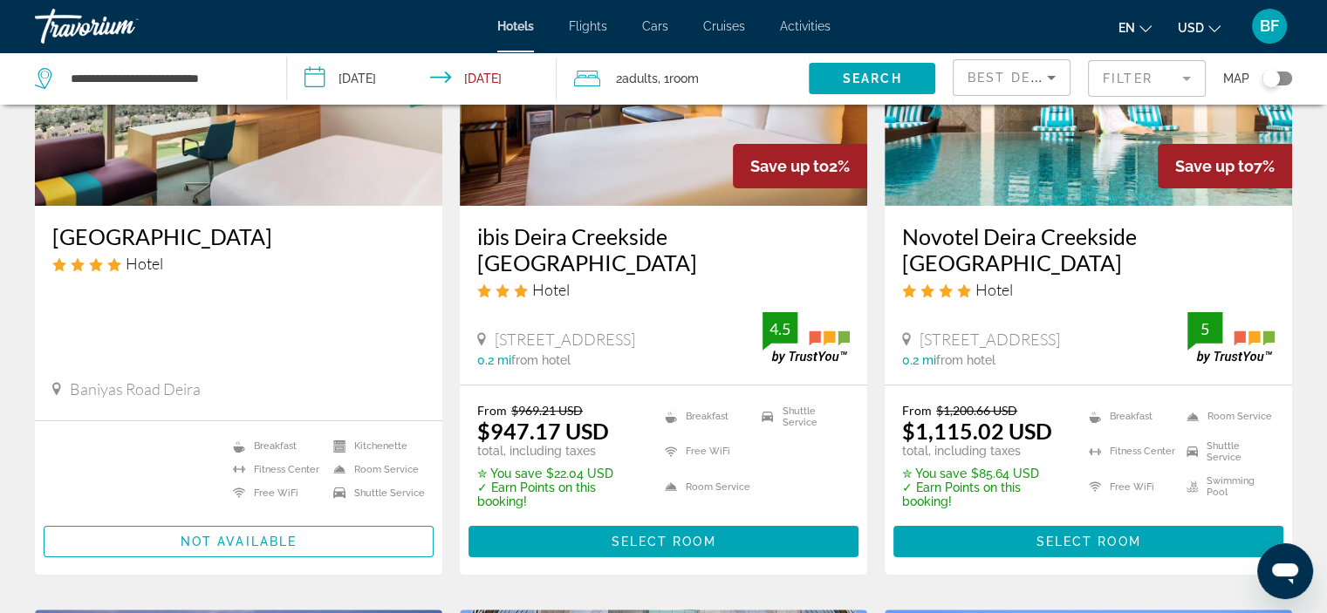
scroll to position [262, 0]
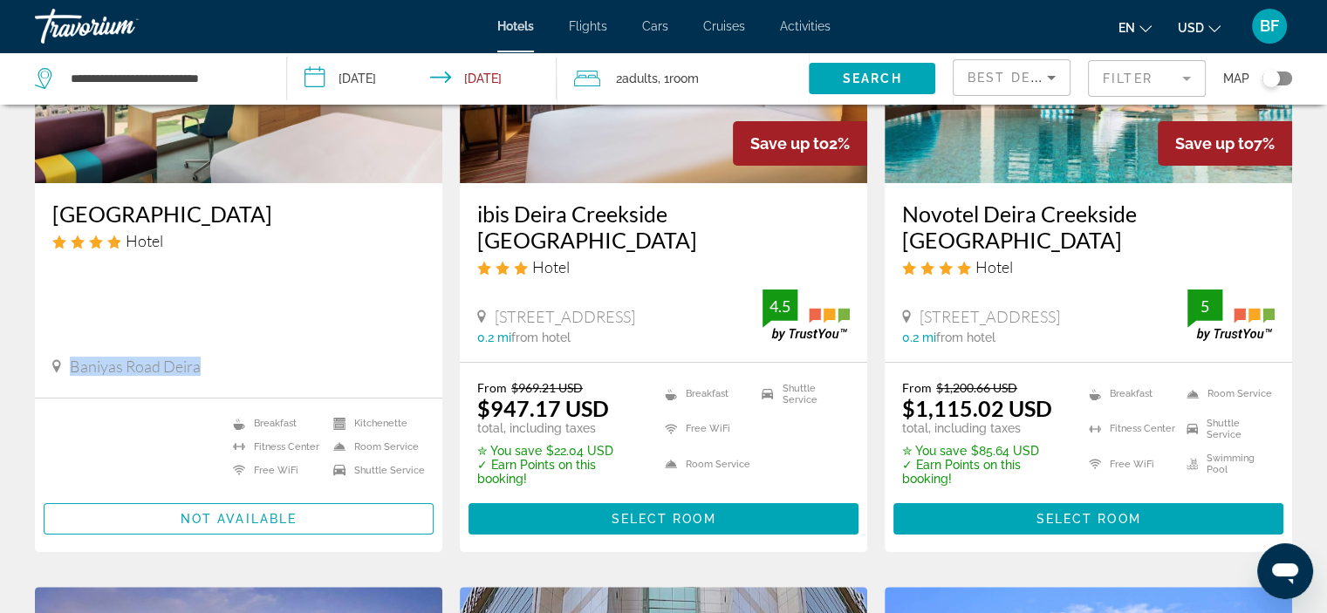
drag, startPoint x: 71, startPoint y: 341, endPoint x: 225, endPoint y: 347, distance: 154.5
click at [225, 357] on div "Baniyas Road Deira" at bounding box center [238, 366] width 372 height 19
copy span "Baniyas Road Deira"
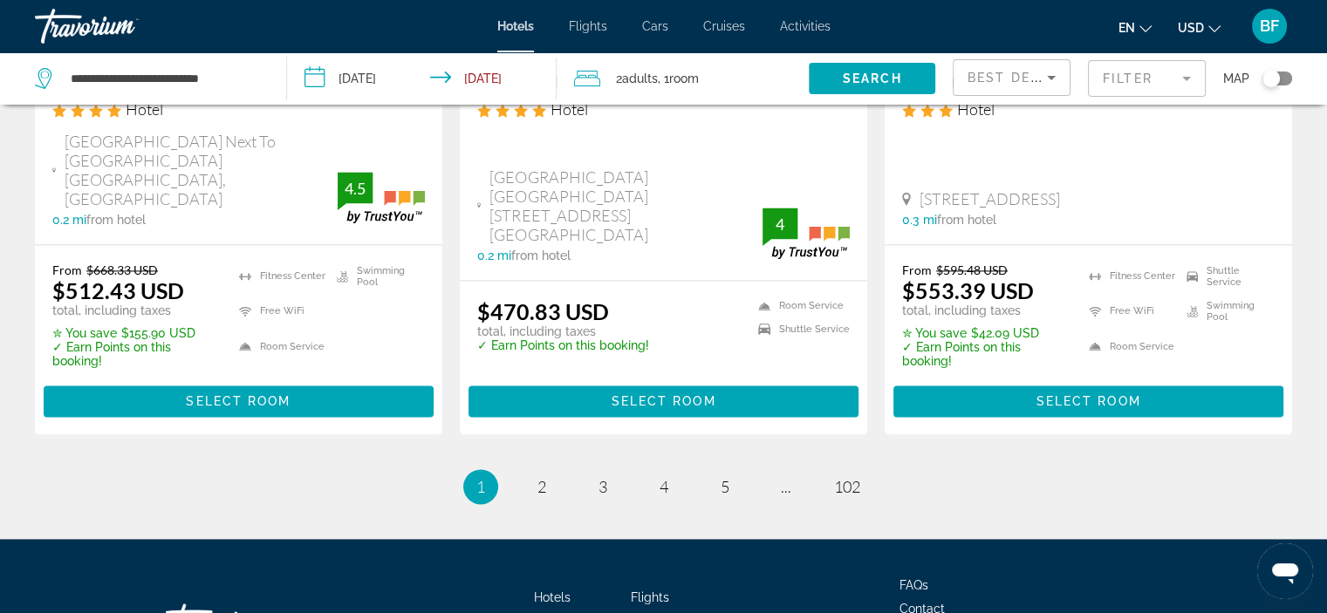
scroll to position [2490, 0]
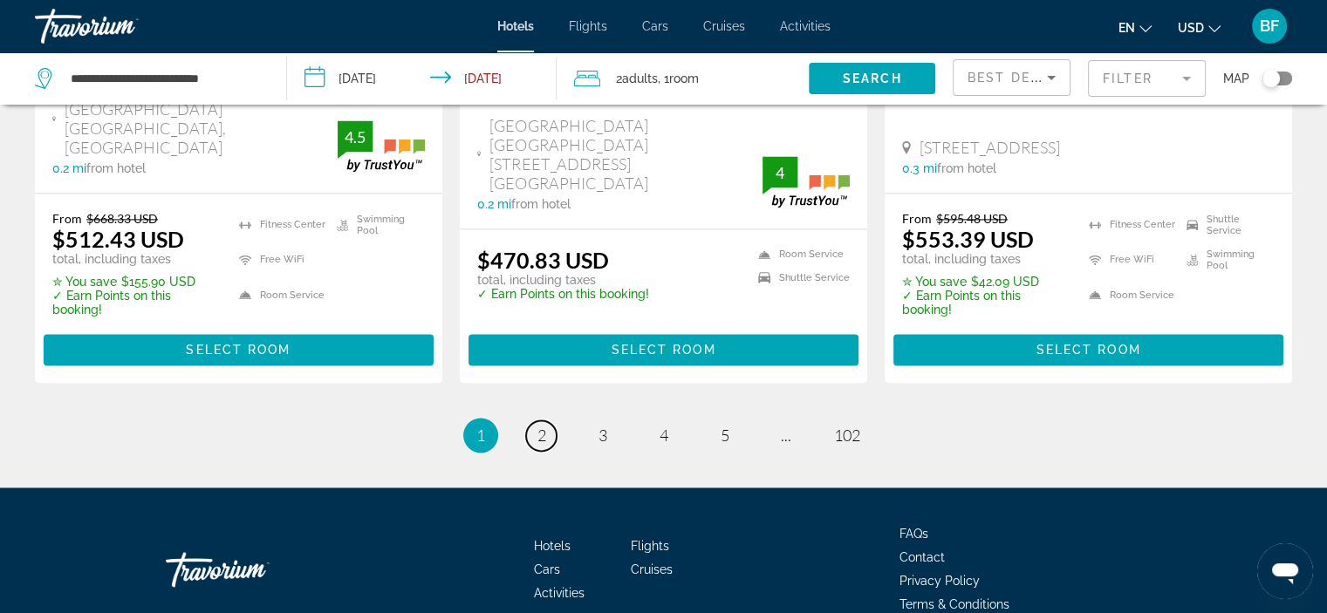
click at [541, 426] on span "2" at bounding box center [541, 435] width 9 height 19
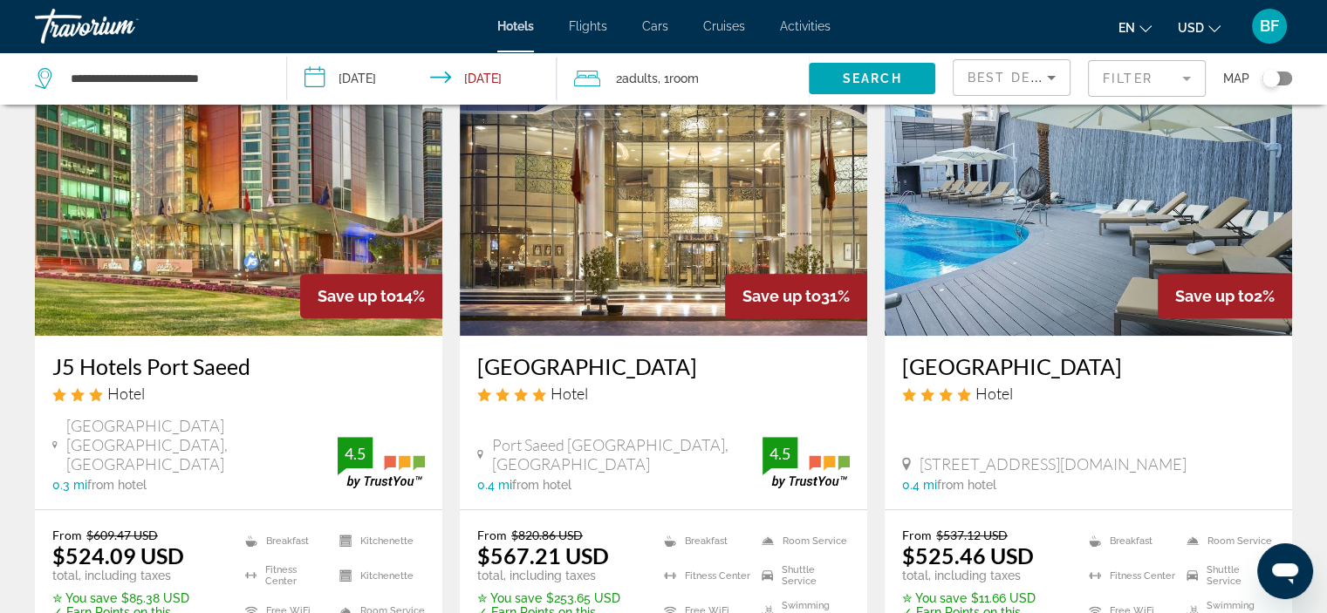
scroll to position [959, 0]
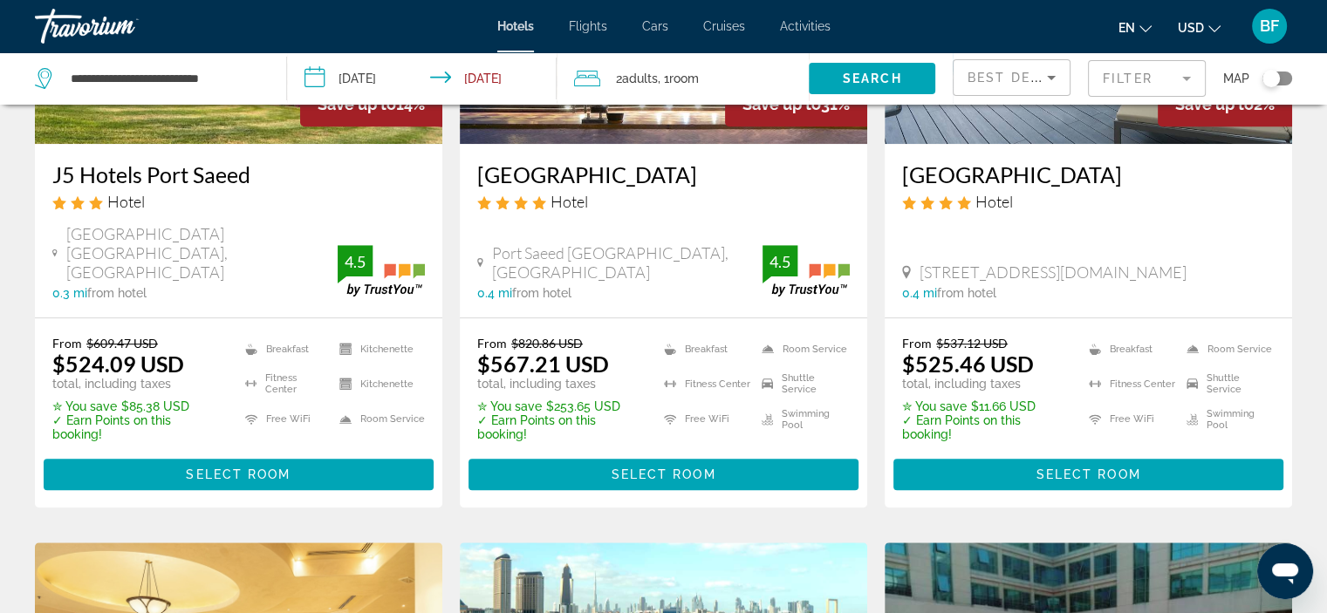
click at [1047, 81] on icon "Sort by" at bounding box center [1051, 77] width 21 height 21
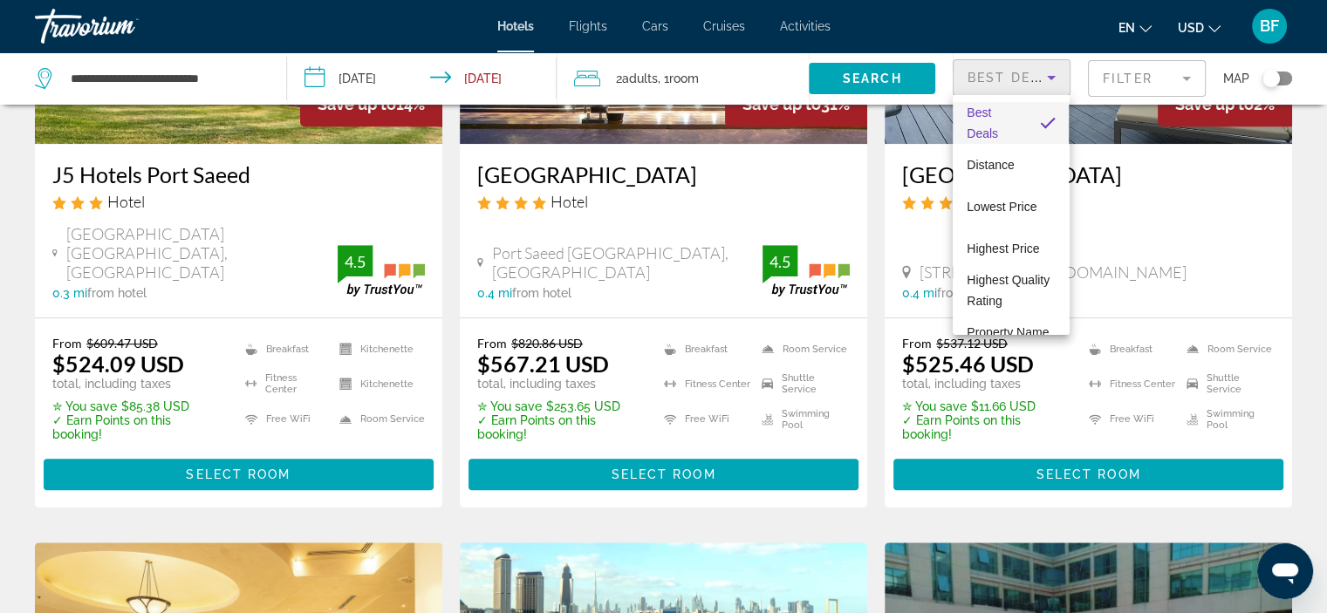
click at [1033, 203] on span "Lowest Price" at bounding box center [1001, 207] width 70 height 14
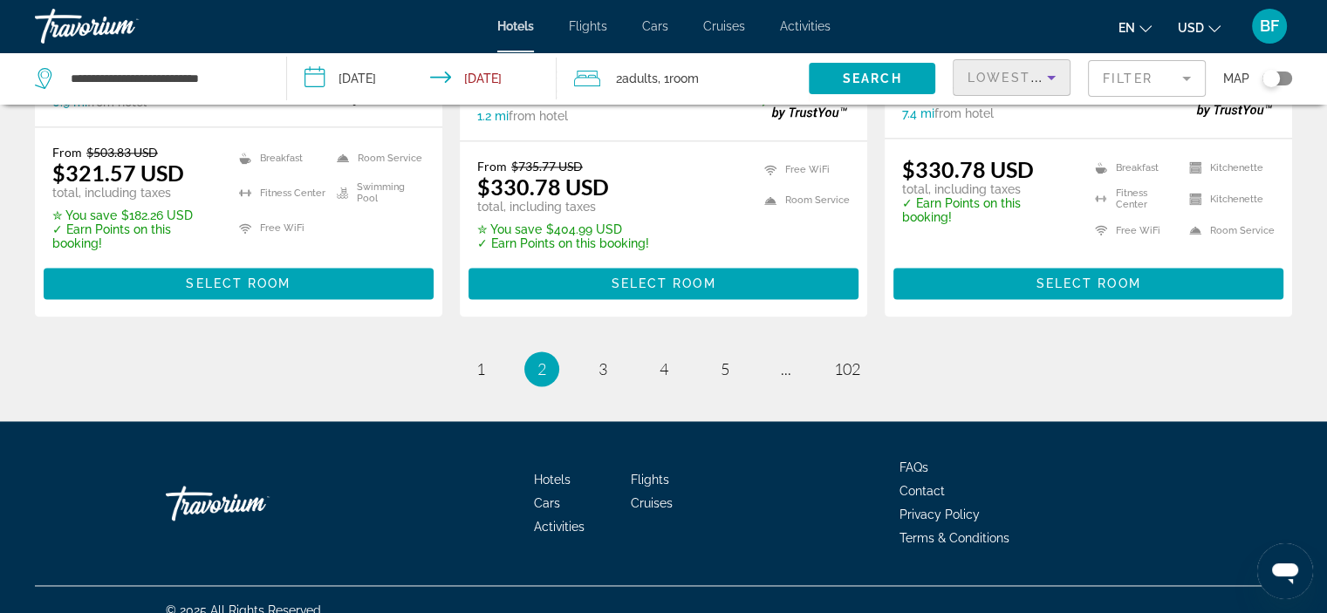
scroll to position [2469, 0]
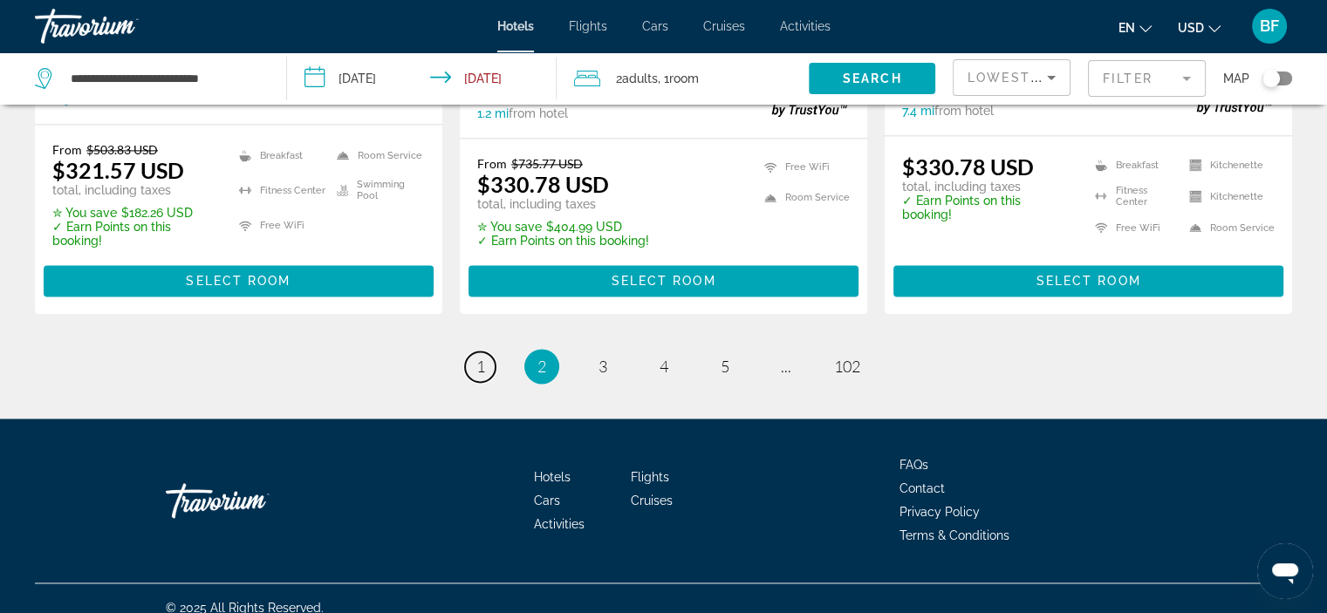
click at [482, 357] on span "1" at bounding box center [480, 366] width 9 height 19
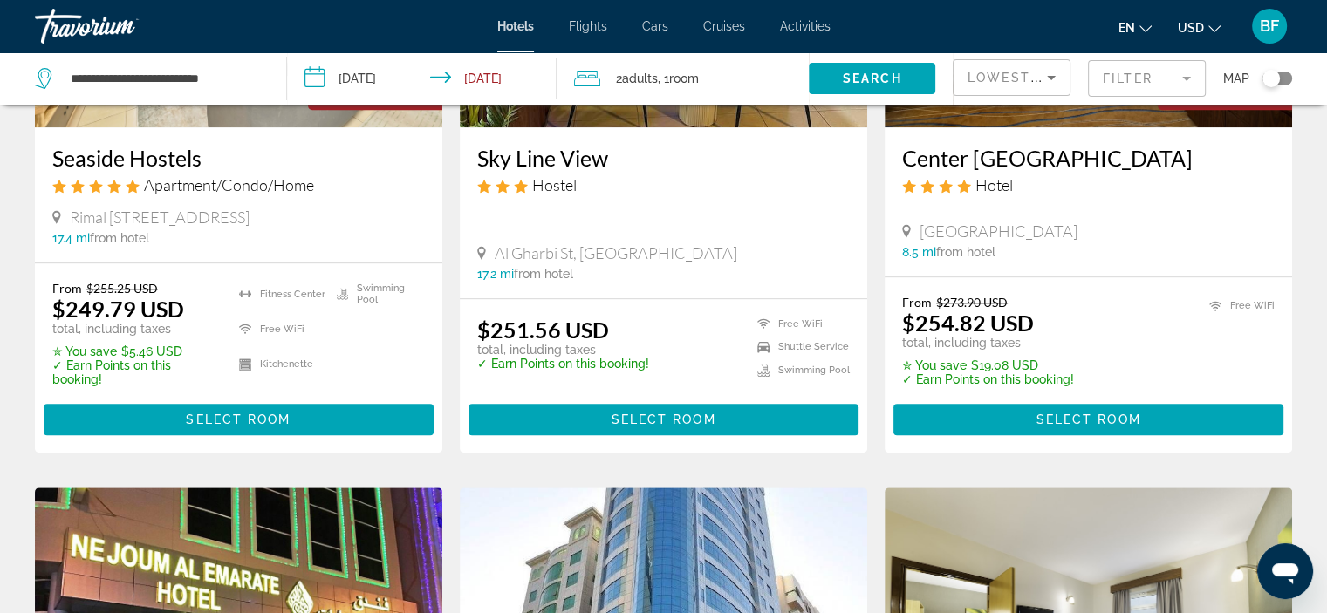
scroll to position [1529, 0]
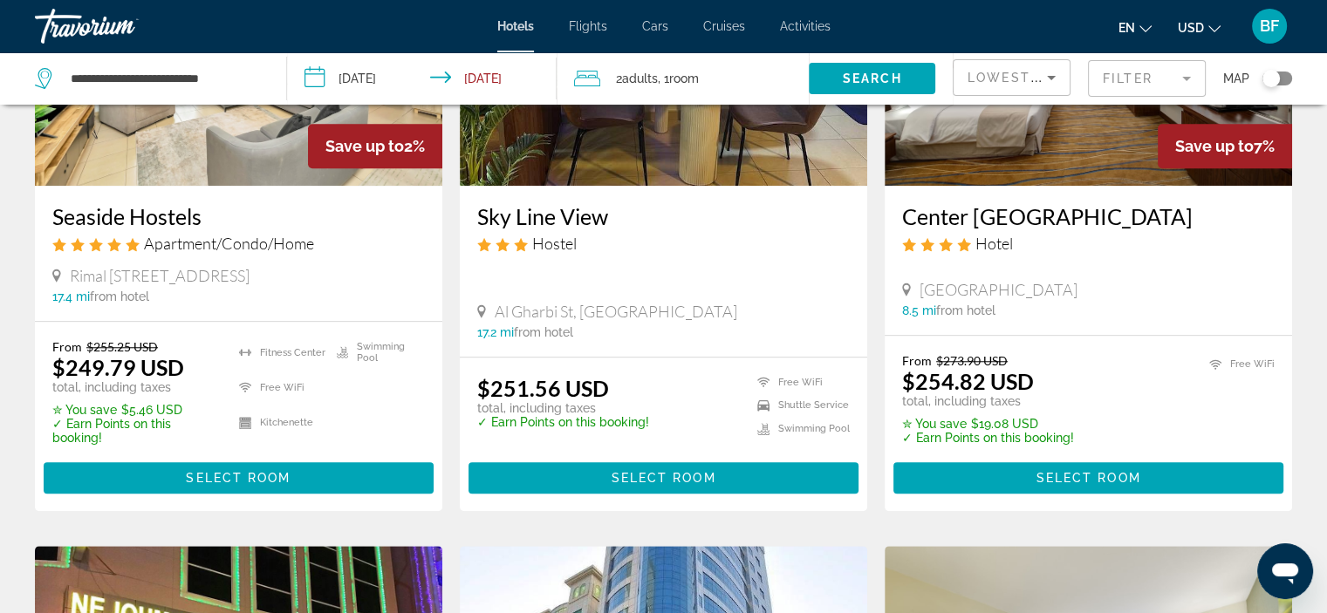
click at [1009, 68] on div "Lowest Price" at bounding box center [1006, 77] width 79 height 21
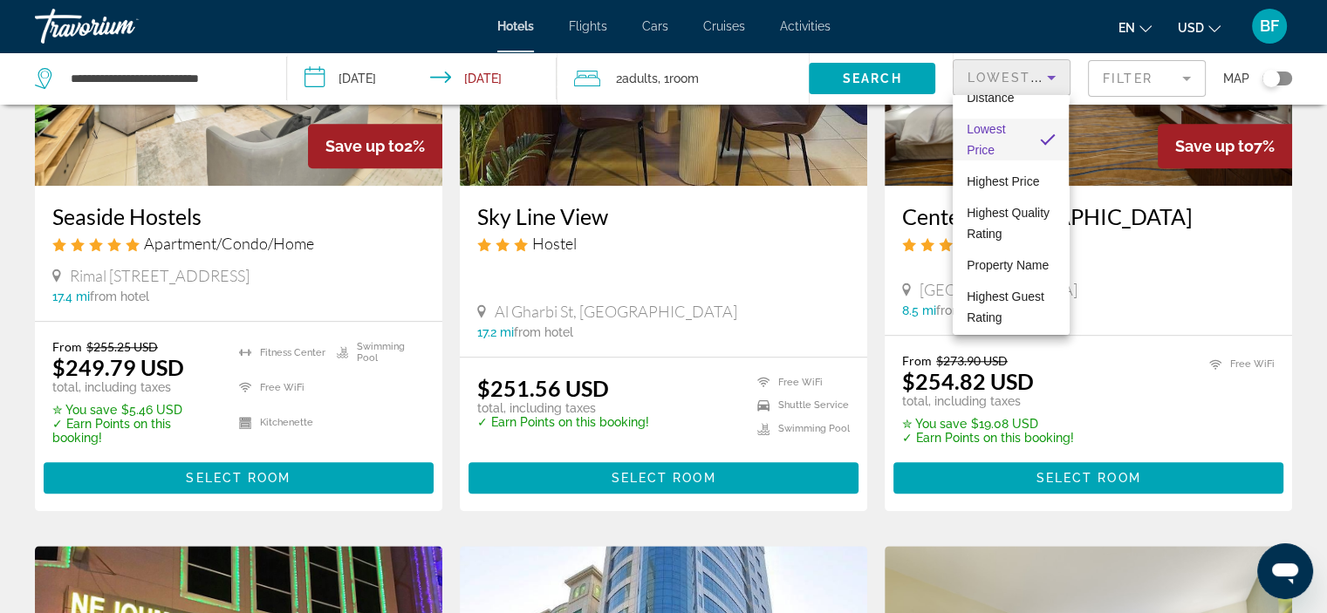
scroll to position [87, 0]
click at [1012, 306] on span "Highest Guest Rating" at bounding box center [1010, 307] width 88 height 42
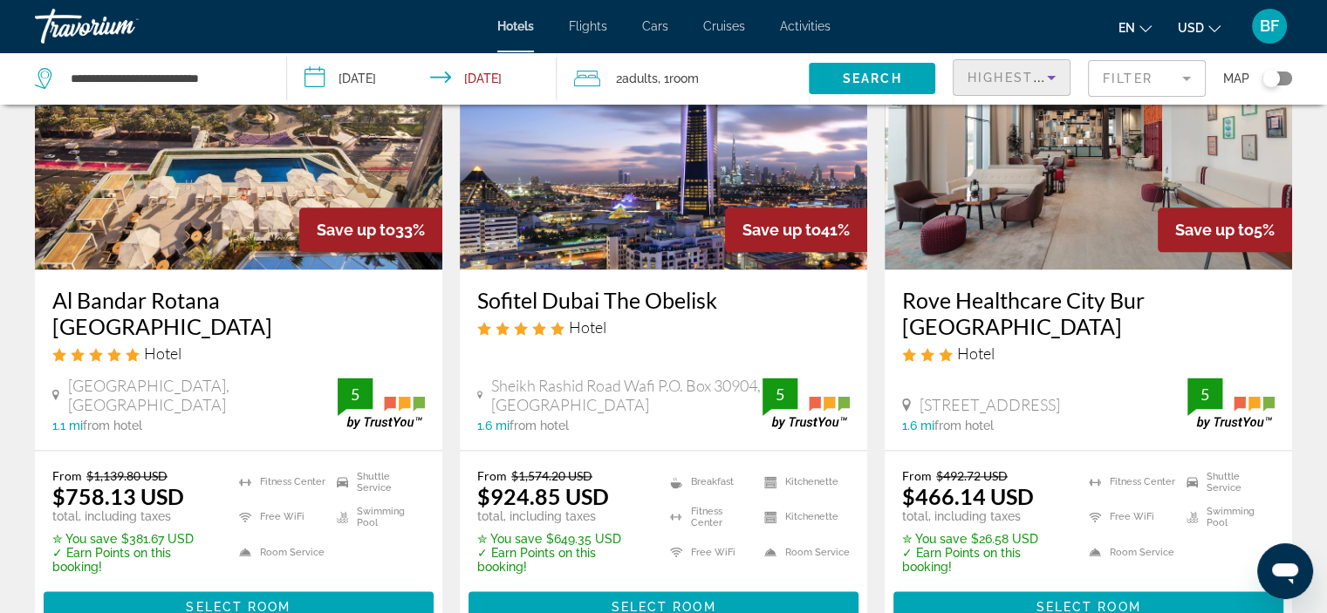
scroll to position [2315, 0]
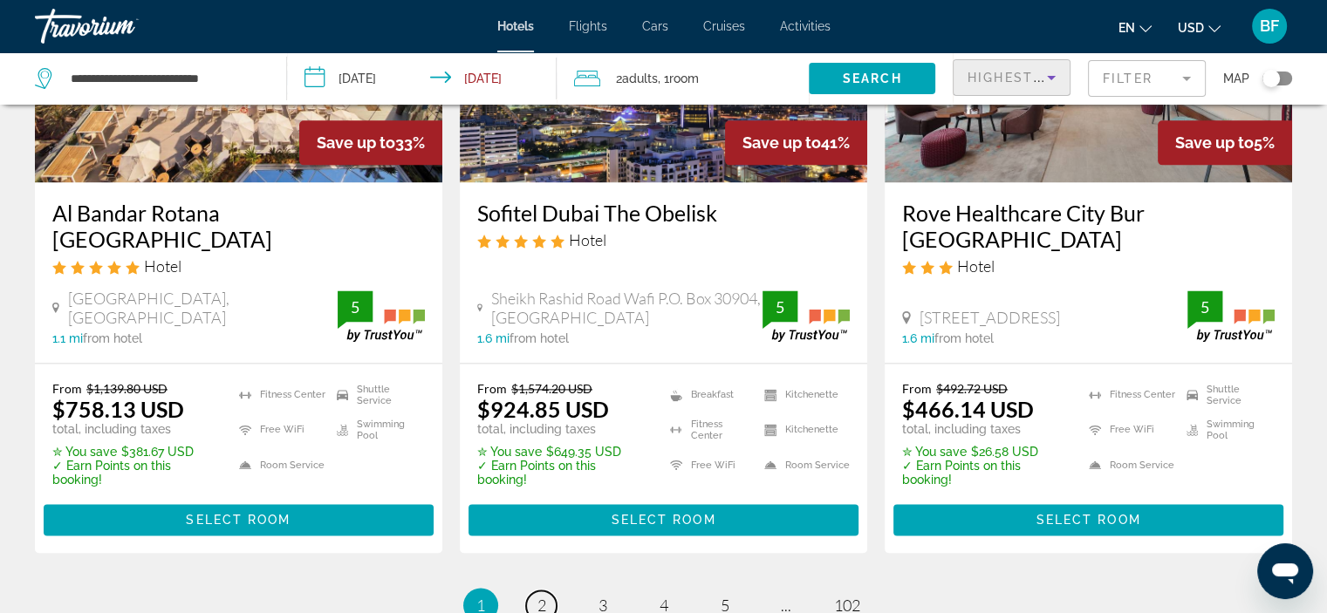
click at [543, 596] on span "2" at bounding box center [541, 605] width 9 height 19
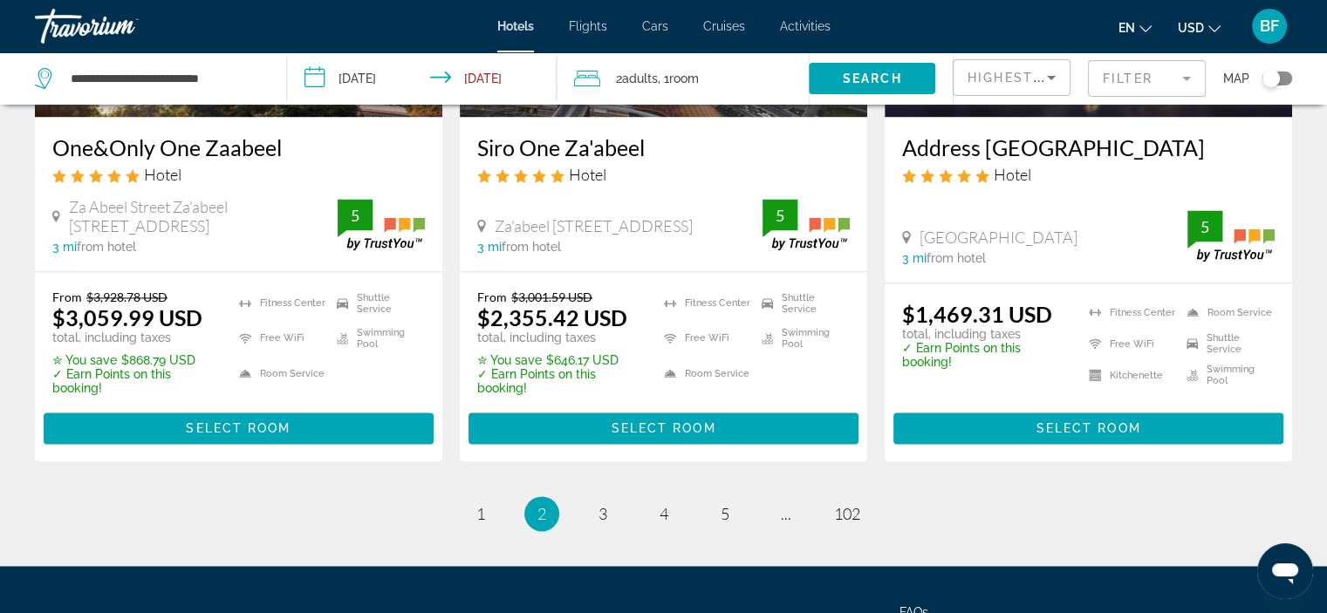
scroll to position [2512, 0]
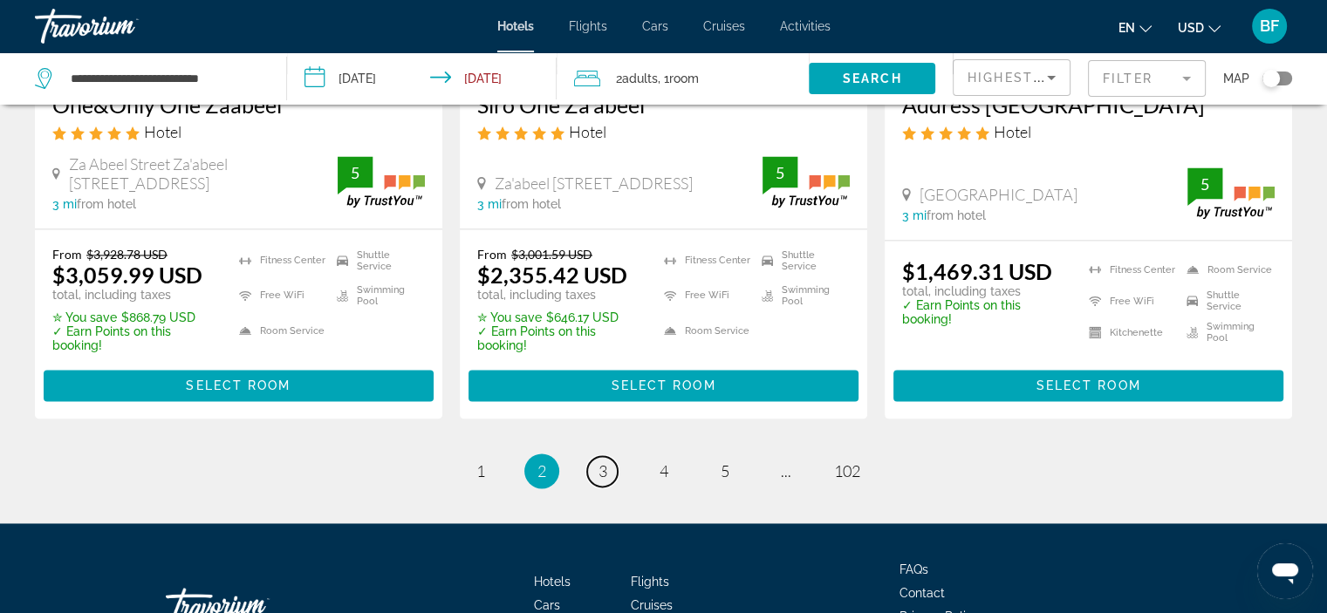
click at [610, 456] on link "page 3" at bounding box center [602, 471] width 31 height 31
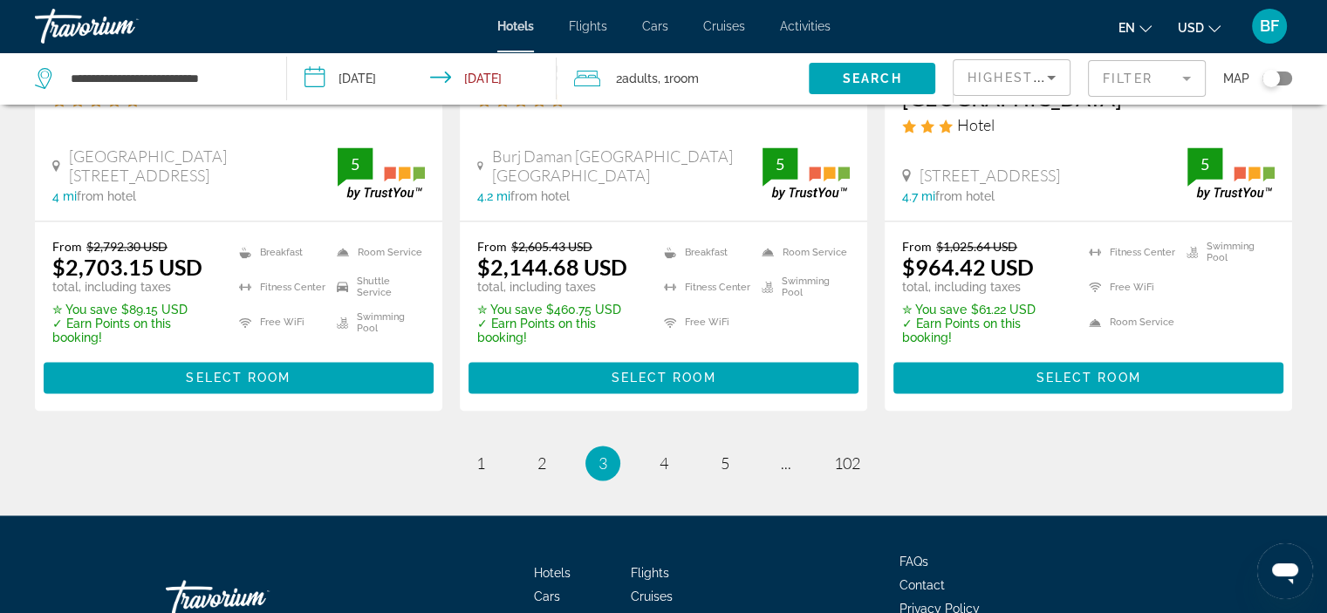
scroll to position [2519, 0]
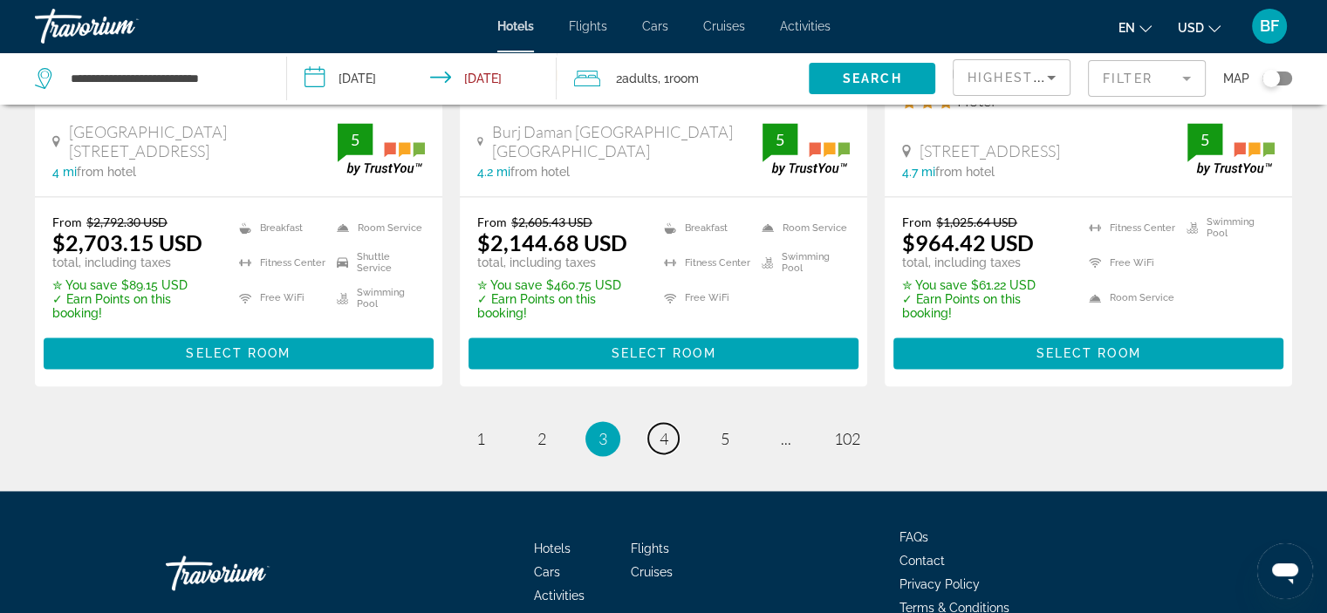
click at [667, 429] on span "4" at bounding box center [663, 438] width 9 height 19
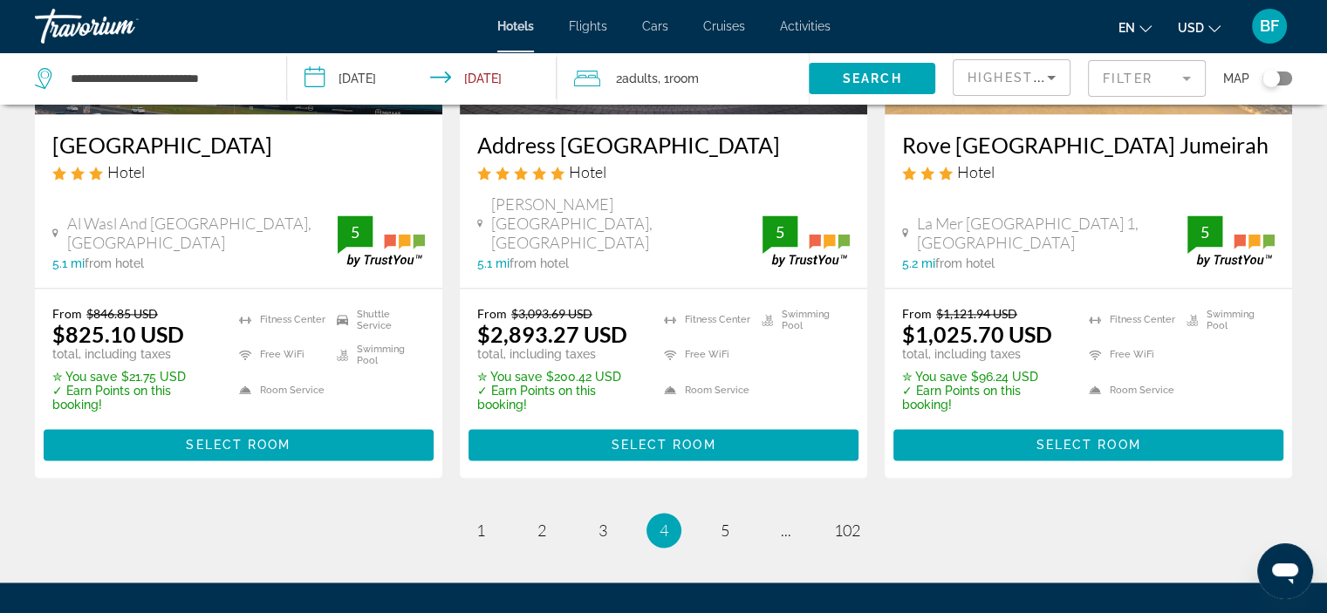
scroll to position [2442, 0]
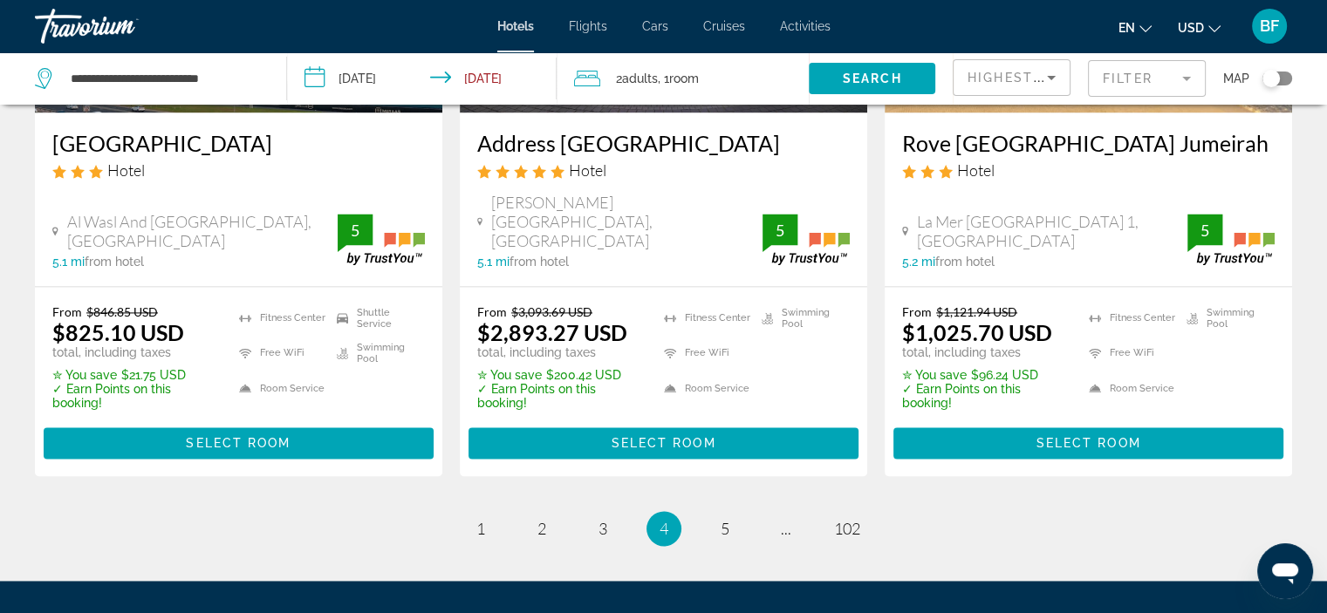
click at [722, 511] on li "page 5" at bounding box center [724, 528] width 35 height 35
click at [719, 514] on link "page 5" at bounding box center [724, 529] width 31 height 31
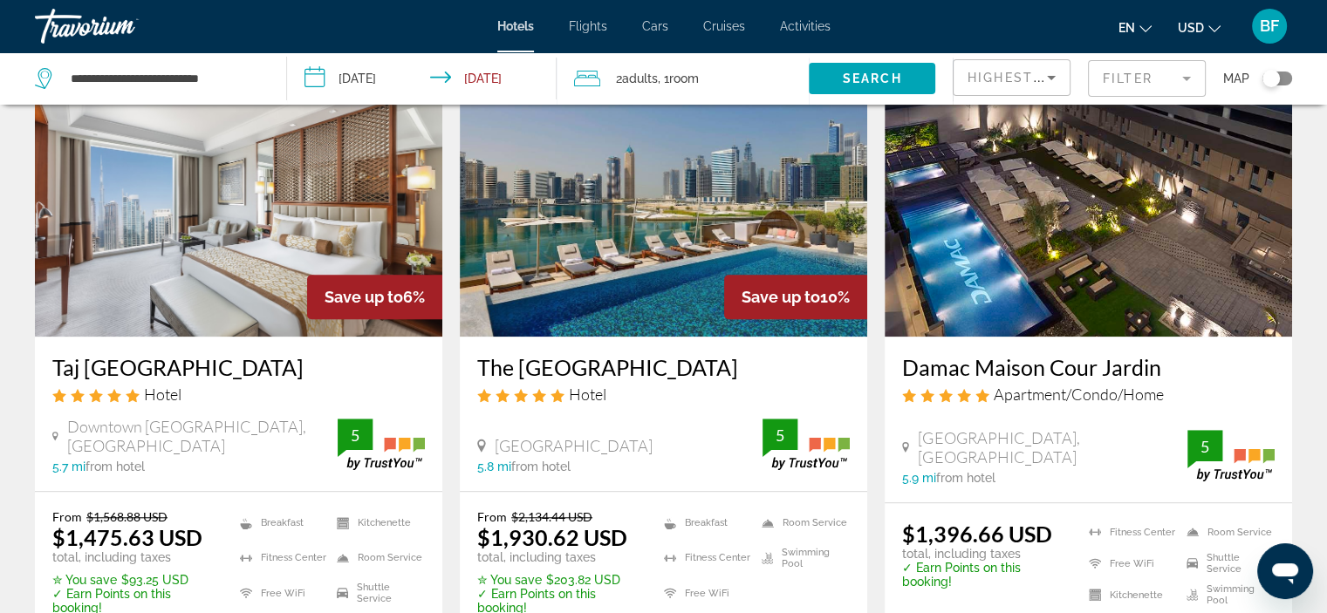
scroll to position [1216, 0]
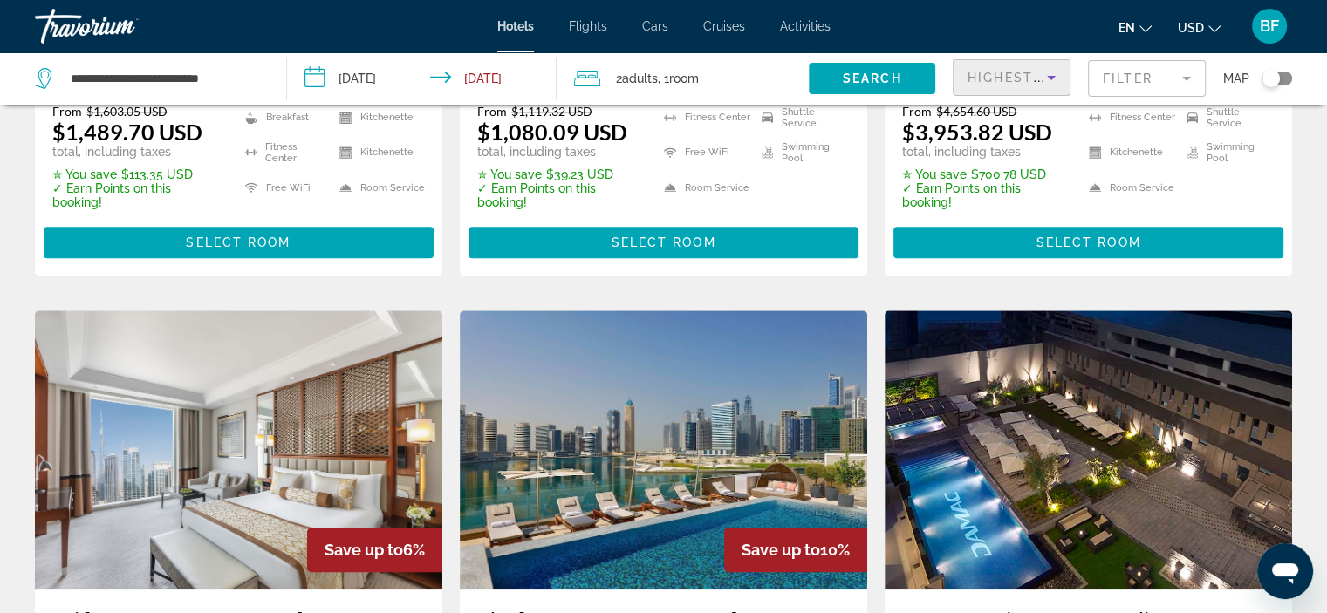
click at [1036, 85] on div "Highest Guest Rating" at bounding box center [1006, 77] width 79 height 21
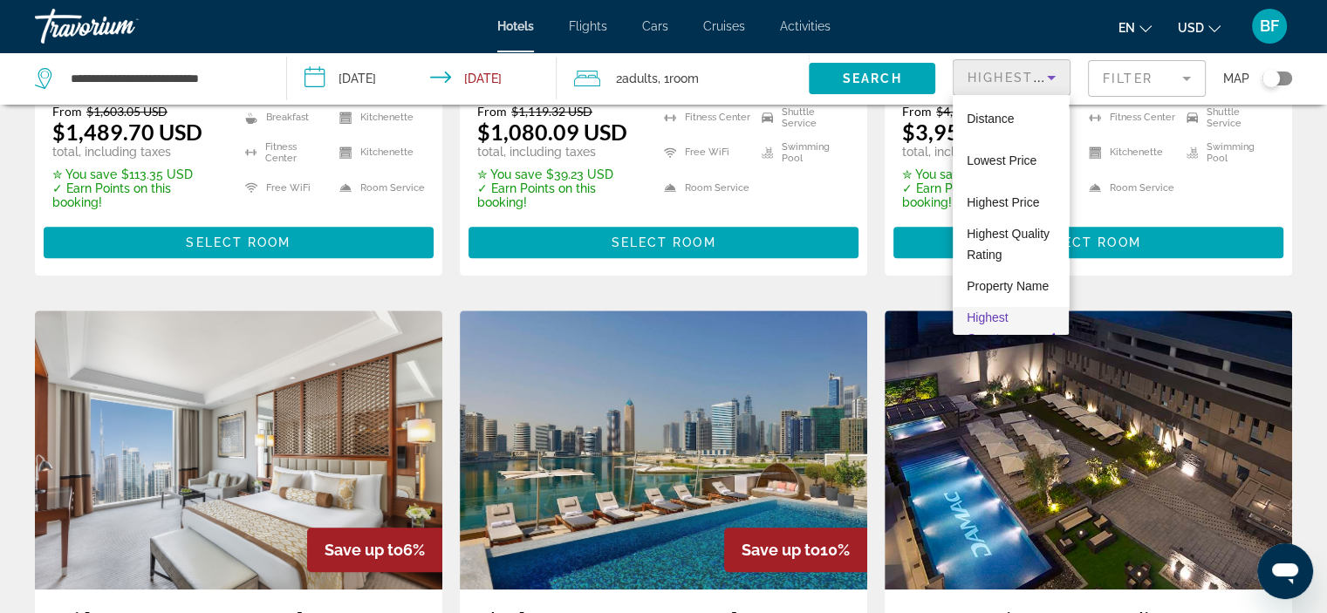
scroll to position [0, 0]
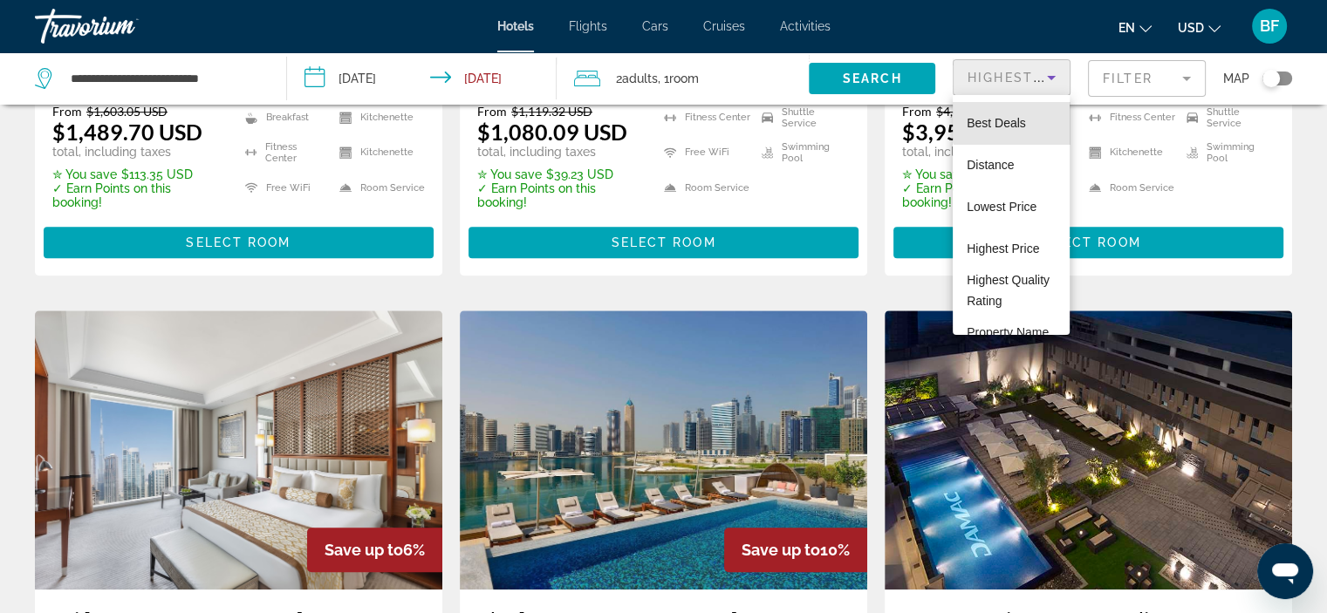
click at [1012, 122] on span "Best Deals" at bounding box center [995, 123] width 59 height 14
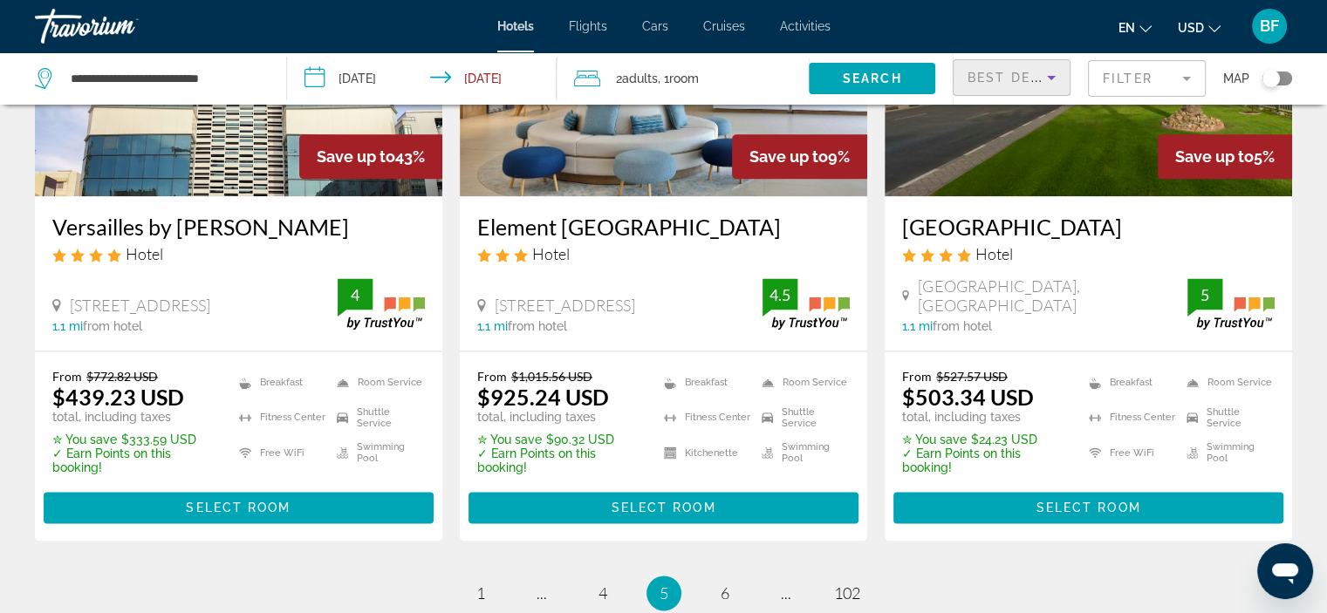
scroll to position [2491, 0]
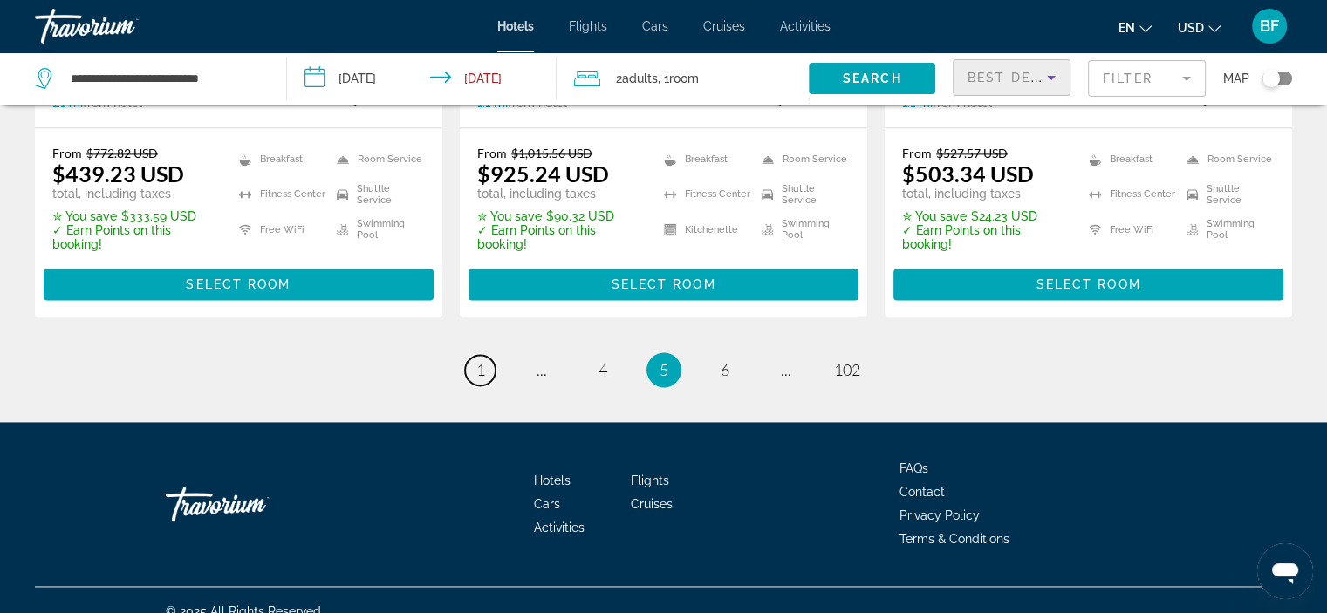
click at [481, 360] on span "1" at bounding box center [480, 369] width 9 height 19
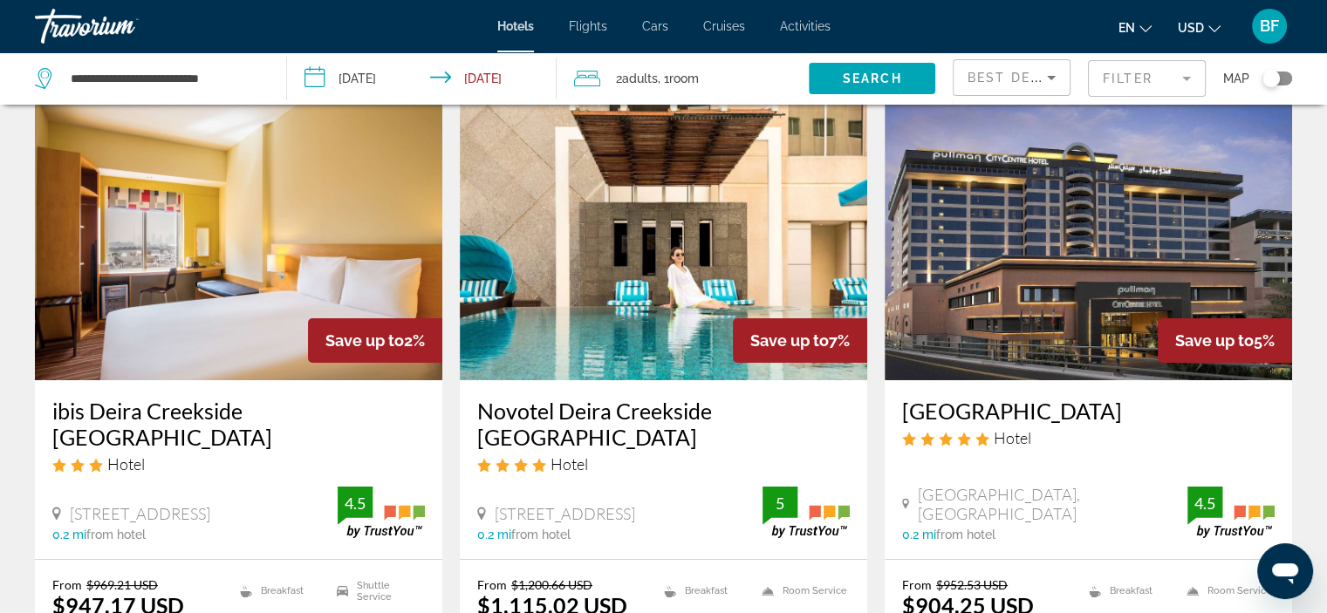
scroll to position [87, 0]
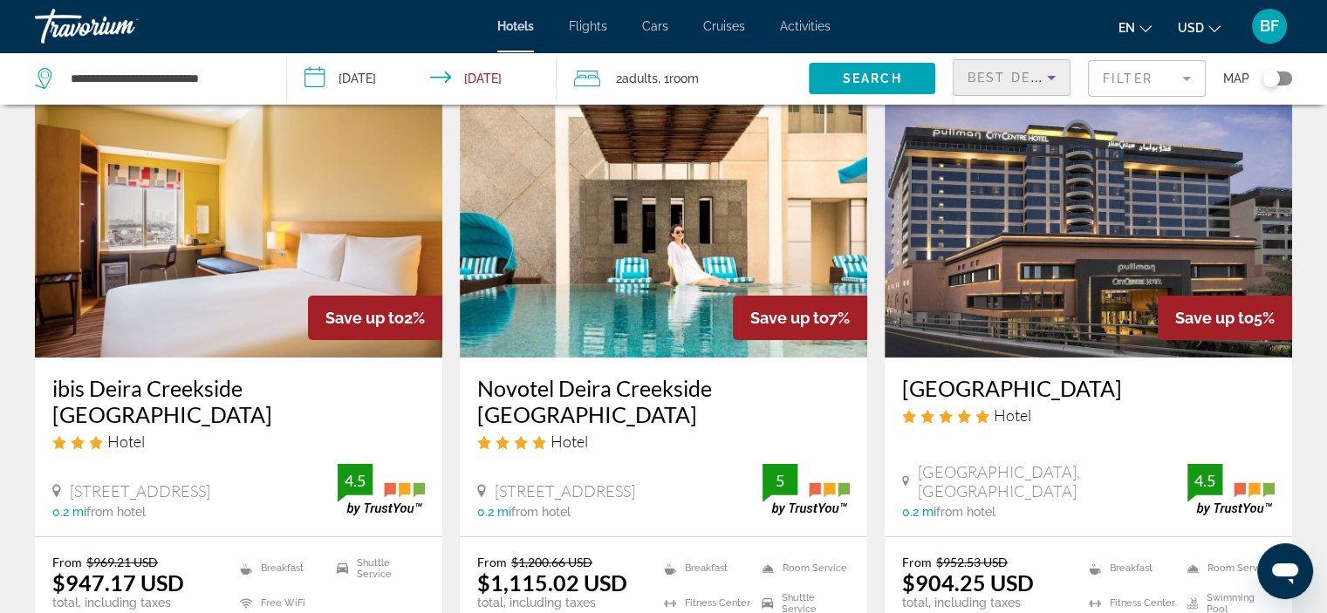
click at [1023, 67] on div "Best Deals" at bounding box center [1006, 77] width 79 height 21
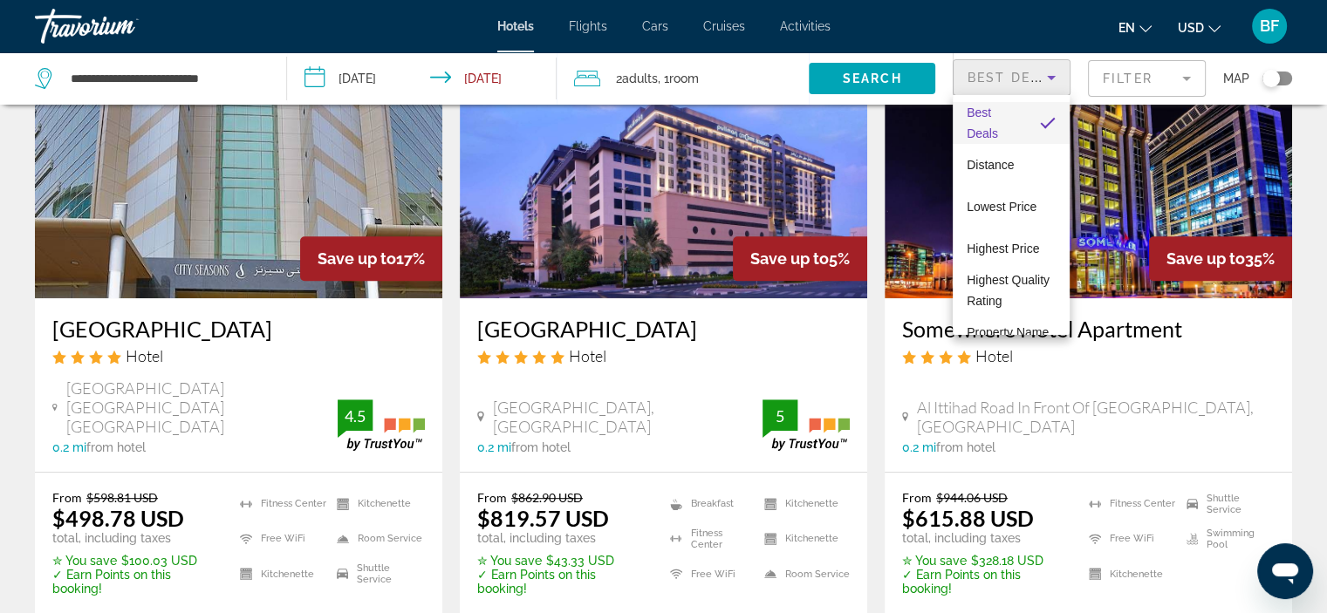
scroll to position [872, 0]
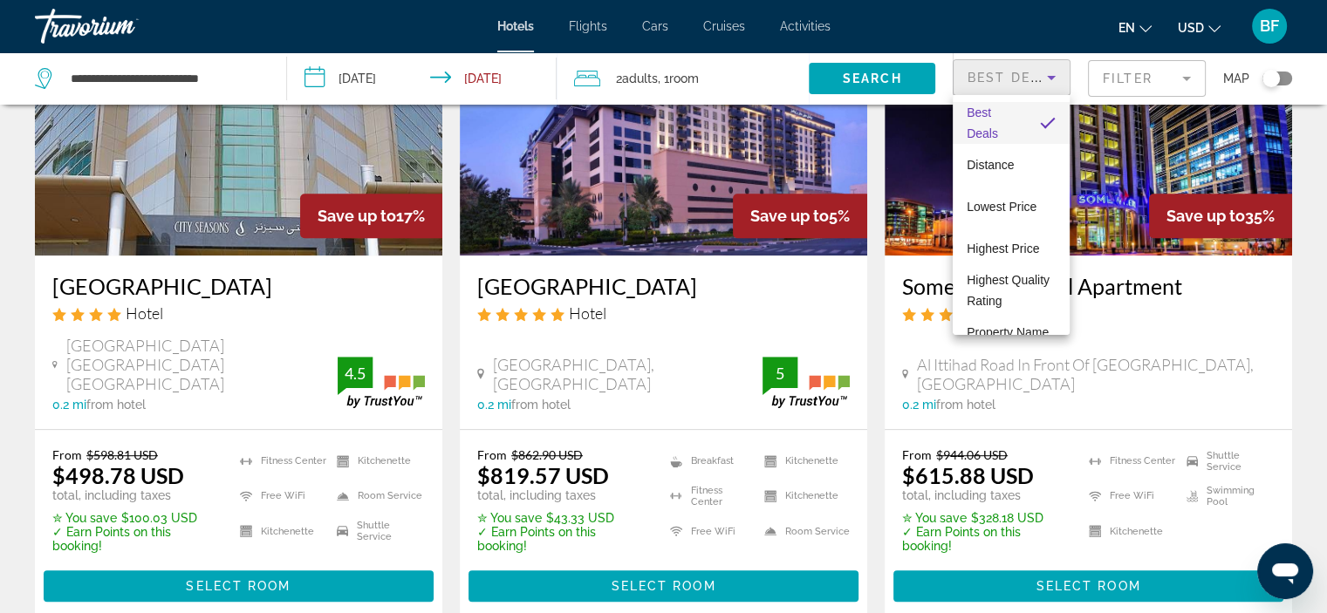
click at [536, 271] on div at bounding box center [663, 306] width 1327 height 613
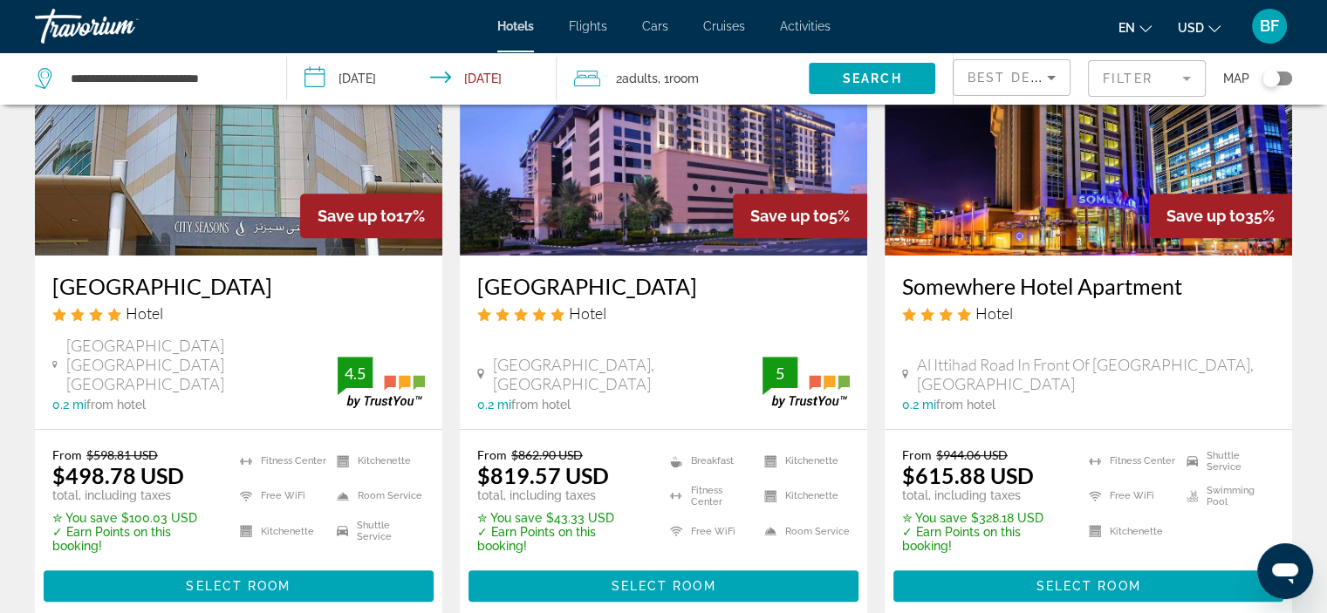
click at [523, 273] on h3 "[GEOGRAPHIC_DATA]" at bounding box center [663, 286] width 372 height 26
